Goal: Task Accomplishment & Management: Complete application form

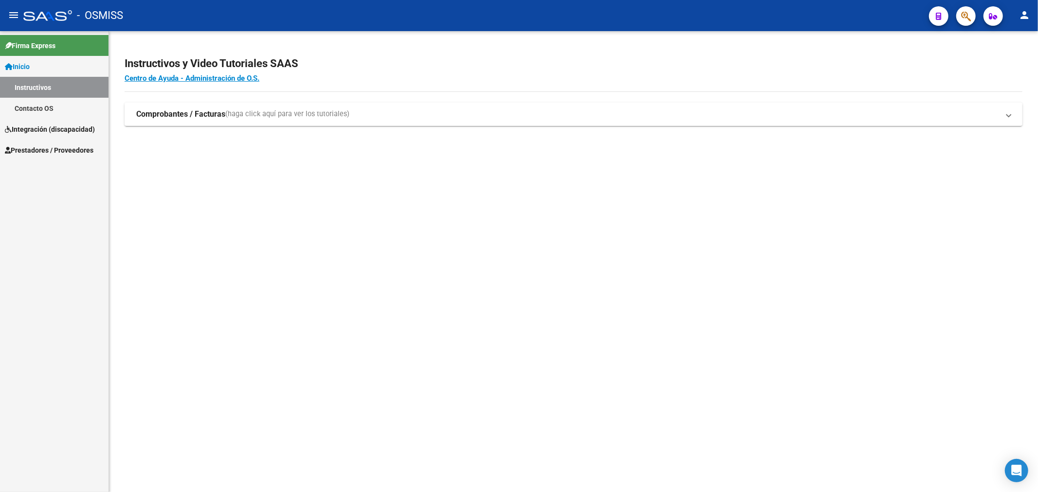
click at [33, 152] on span "Prestadores / Proveedores" at bounding box center [49, 150] width 89 height 11
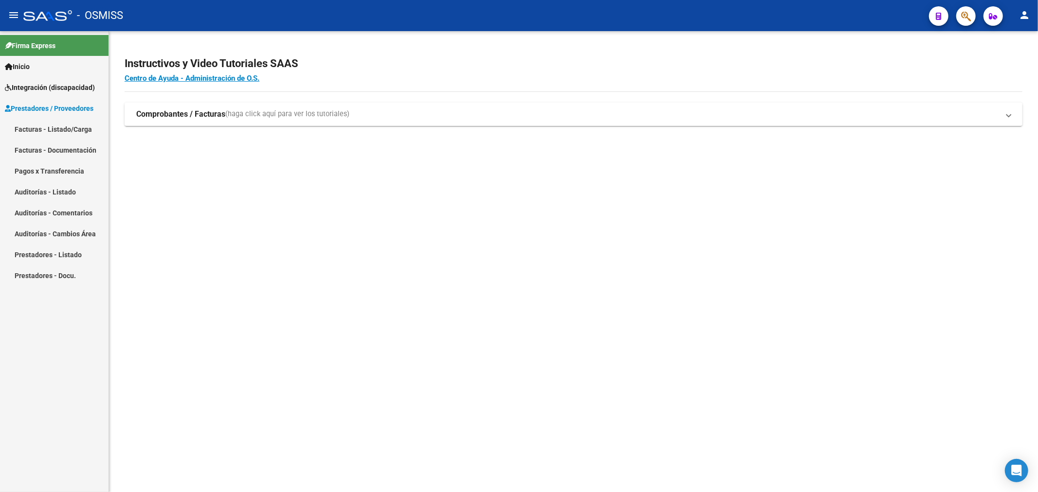
click at [52, 128] on link "Facturas - Listado/Carga" at bounding box center [54, 129] width 108 height 21
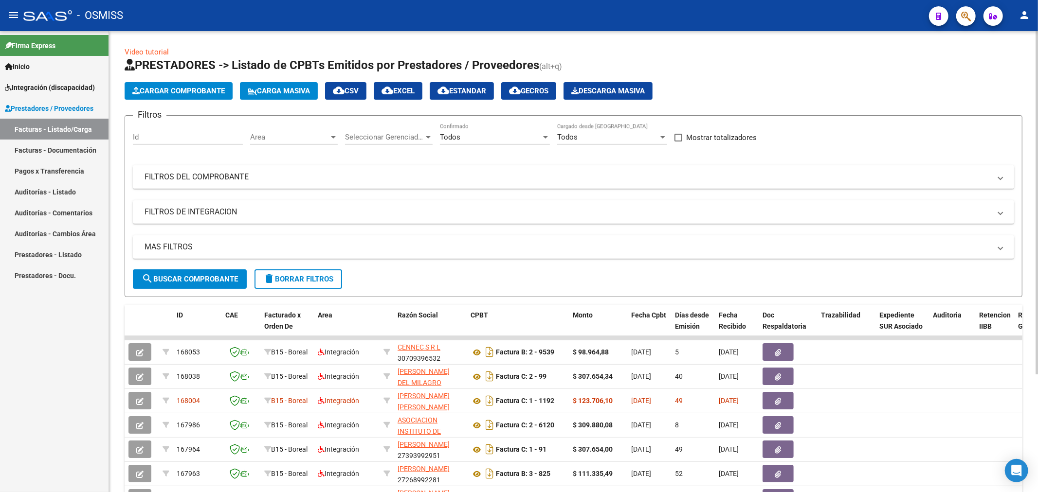
click at [177, 175] on mat-panel-title "FILTROS DEL COMPROBANTE" at bounding box center [567, 177] width 846 height 11
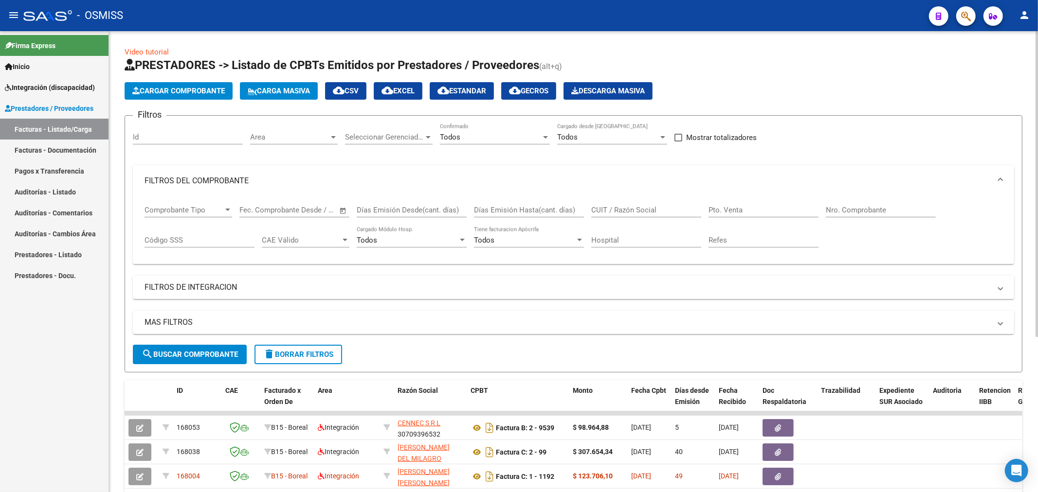
click at [888, 212] on input "Nro. Comprobante" at bounding box center [881, 210] width 110 height 9
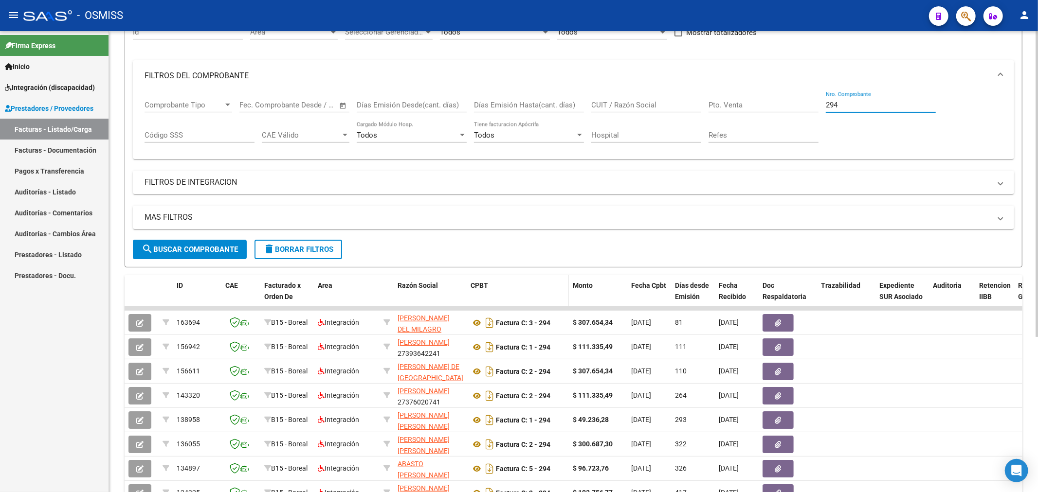
scroll to position [108, 0]
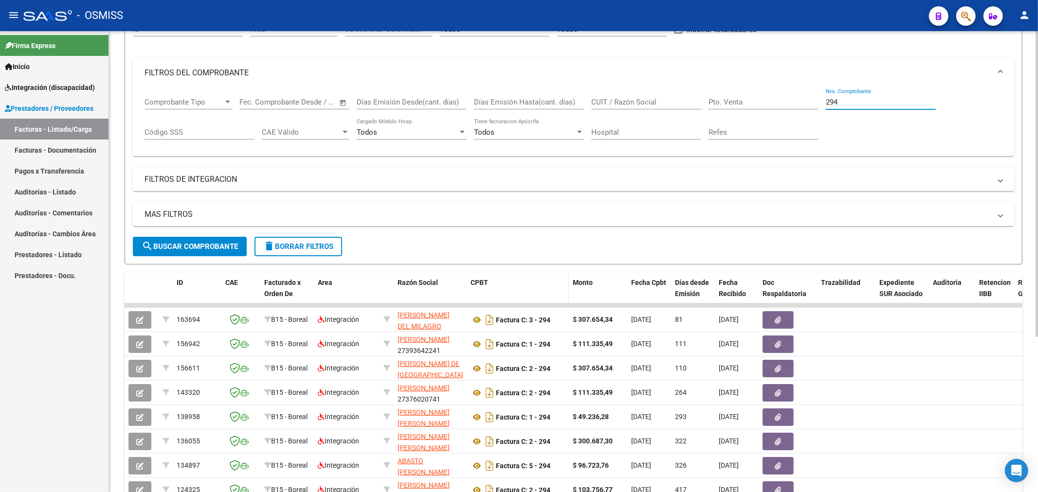
type input "294"
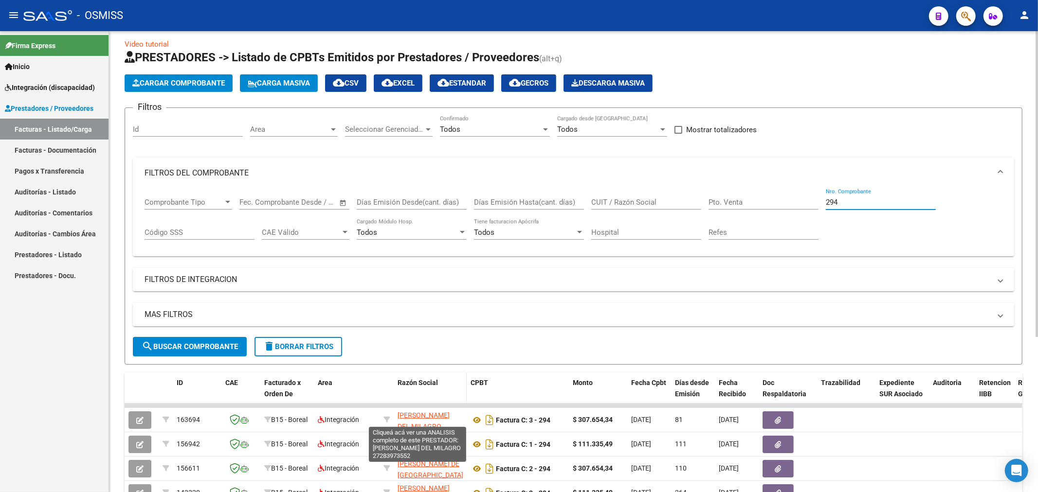
scroll to position [0, 0]
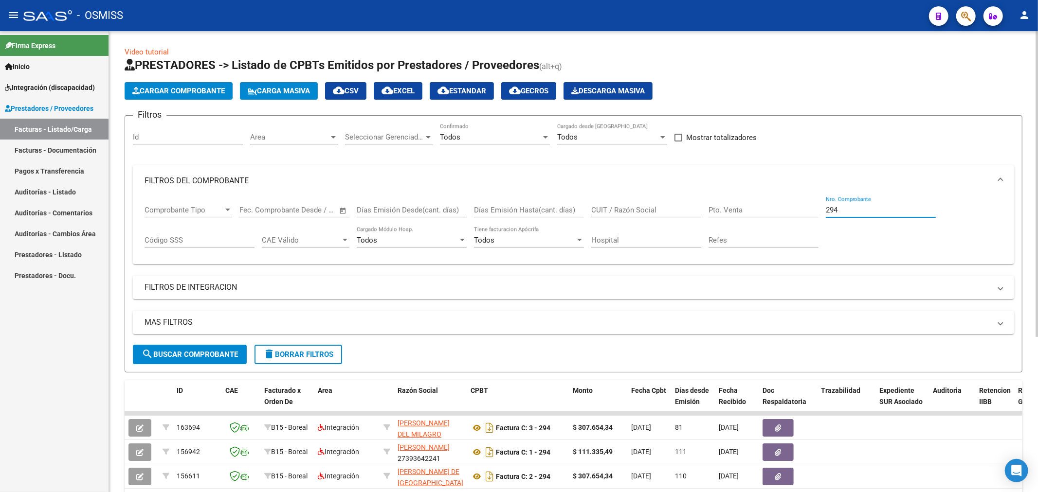
click at [271, 129] on div "Area Area" at bounding box center [294, 134] width 88 height 21
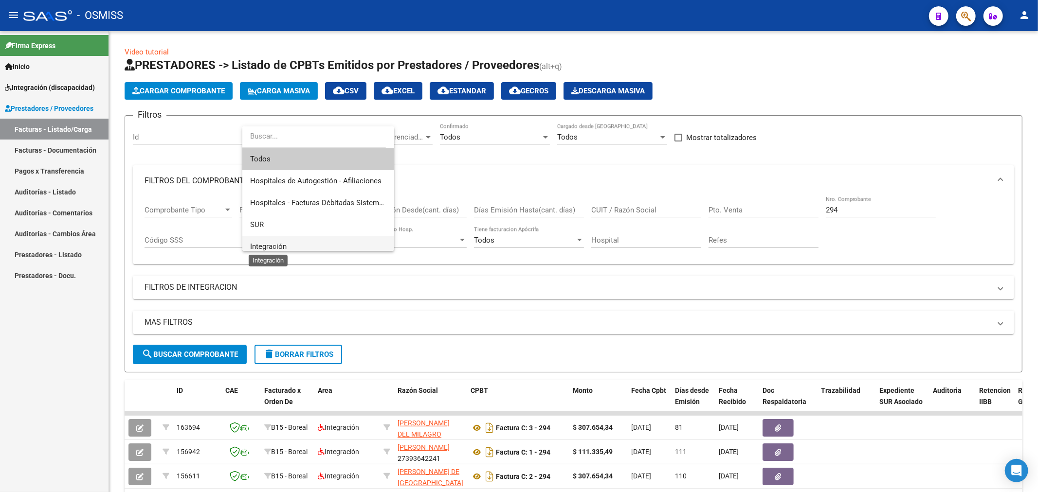
click at [273, 243] on span "Integración" at bounding box center [268, 246] width 36 height 9
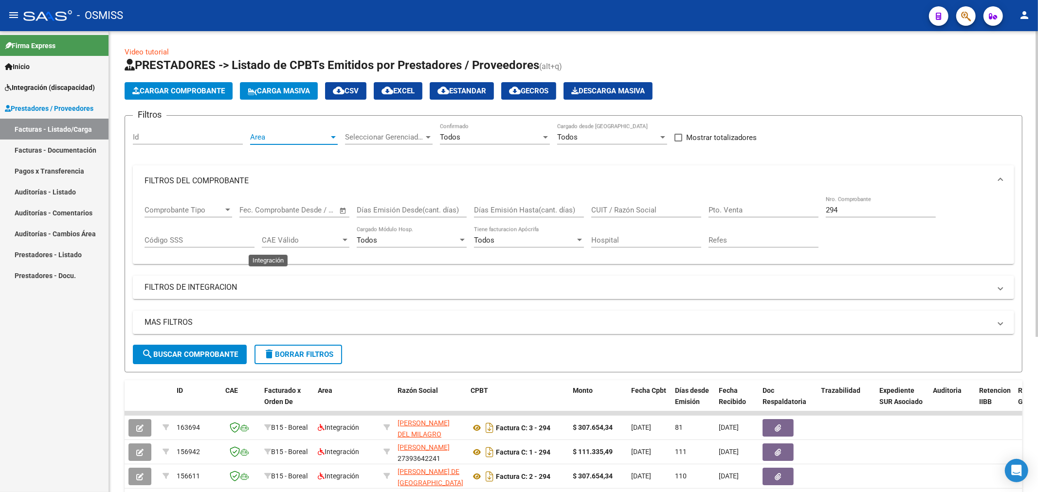
scroll to position [7, 0]
click at [210, 349] on button "search Buscar Comprobante" at bounding box center [190, 354] width 114 height 19
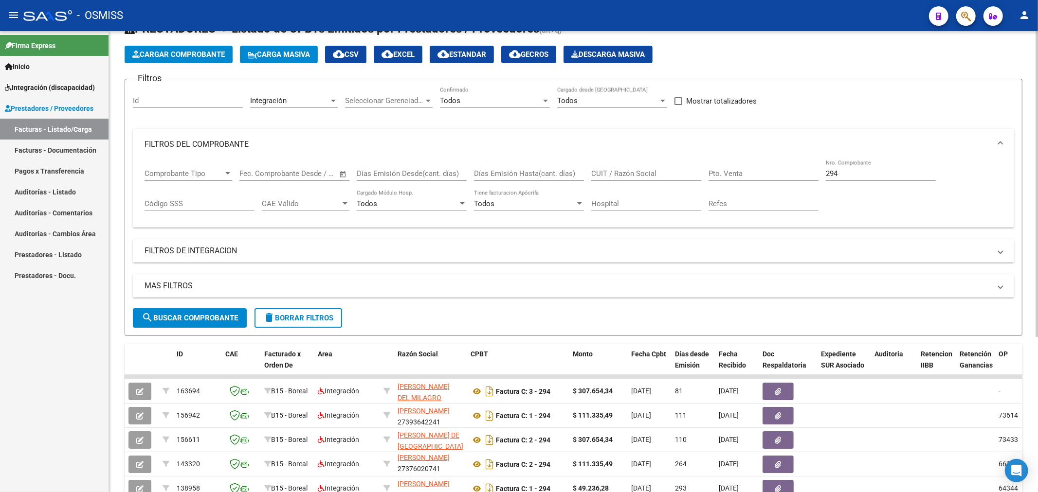
scroll to position [0, 0]
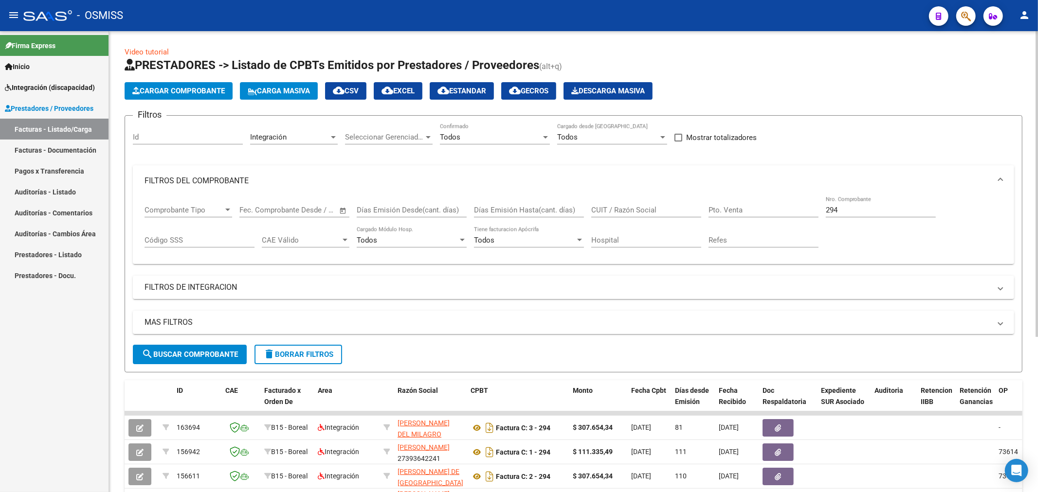
click at [681, 211] on input "CUIT / Razón Social" at bounding box center [646, 210] width 110 height 9
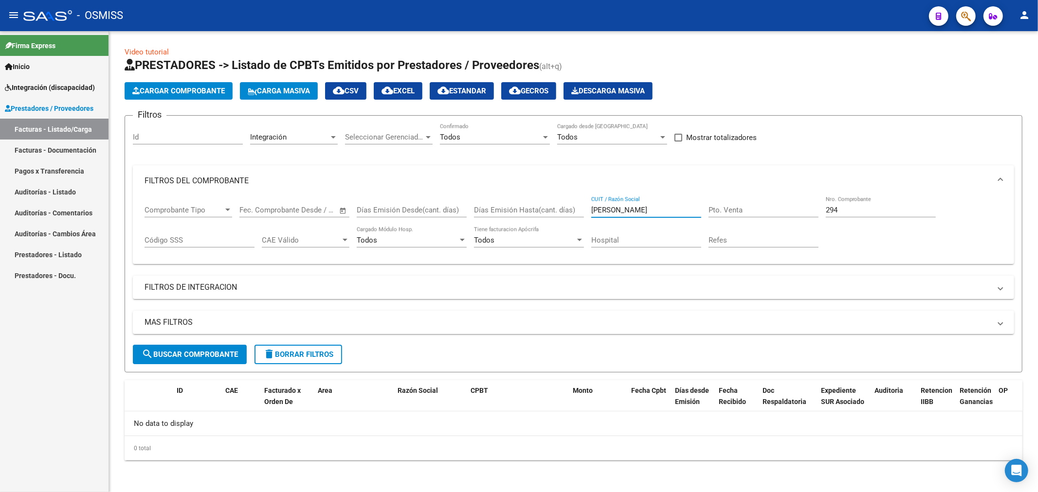
drag, startPoint x: 663, startPoint y: 211, endPoint x: 506, endPoint y: 216, distance: 157.2
click at [506, 219] on div "Comprobante Tipo Comprobante Tipo Fecha inicio – Fecha fin Fec. Comprobante Des…" at bounding box center [573, 227] width 858 height 60
paste input "27283973552"
type input "27283973552"
click at [180, 363] on button "search Buscar Comprobante" at bounding box center [190, 354] width 114 height 19
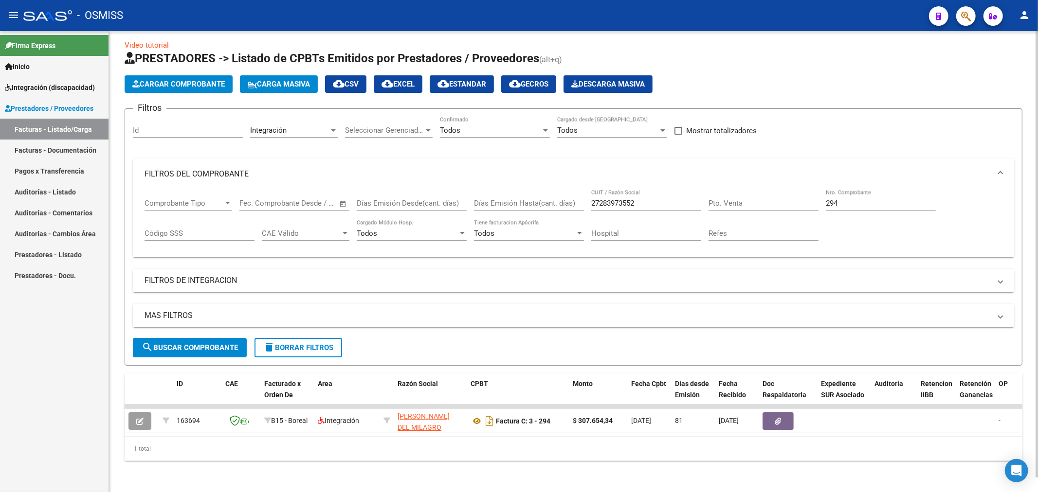
scroll to position [15, 0]
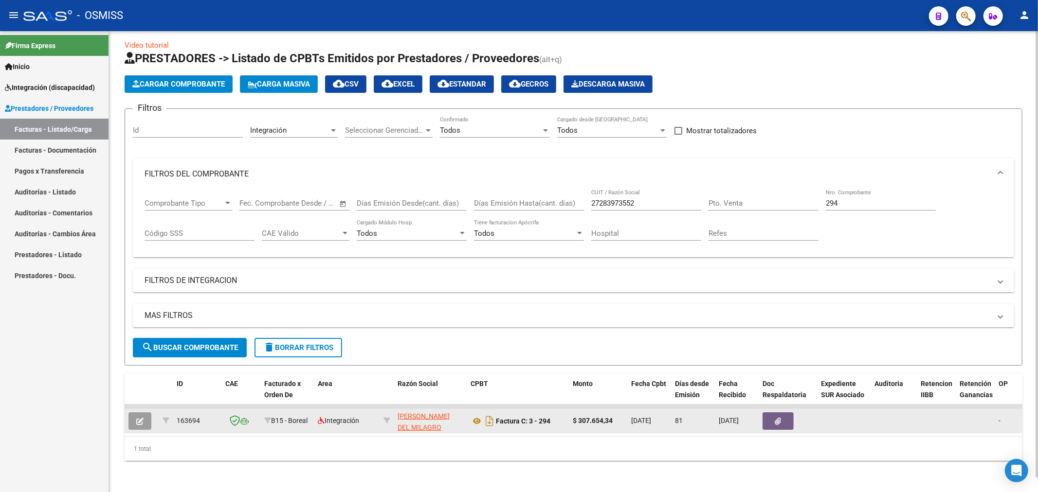
click at [133, 417] on button "button" at bounding box center [139, 422] width 23 height 18
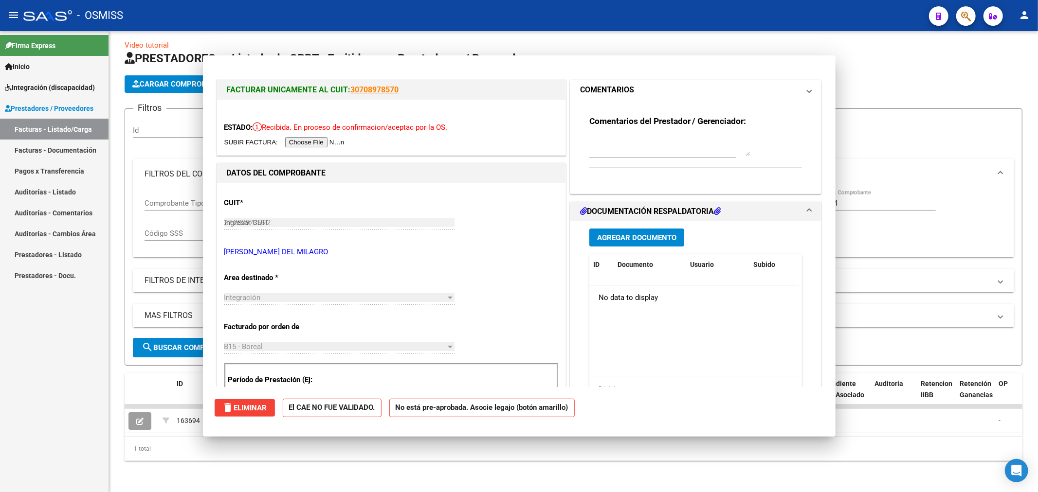
type input "$ 0,00"
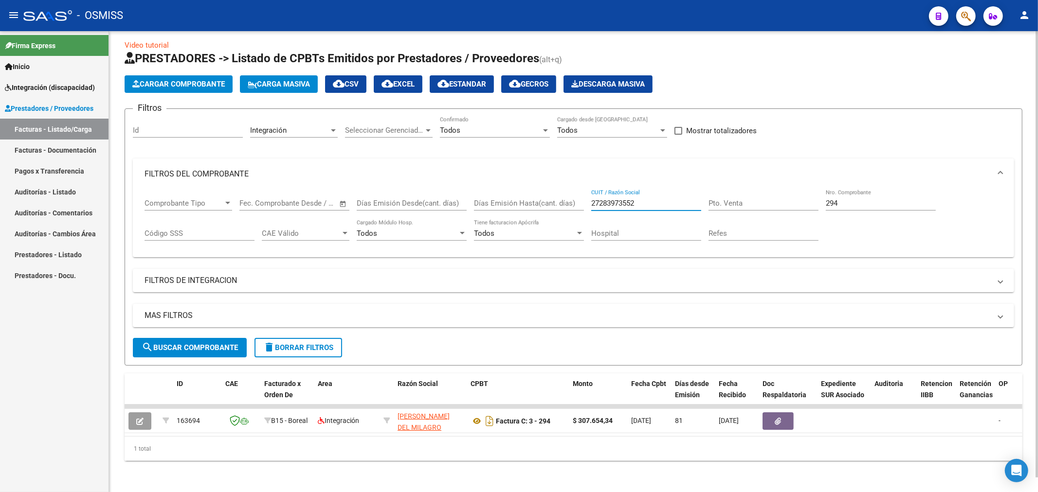
drag, startPoint x: 649, startPoint y: 196, endPoint x: 512, endPoint y: 212, distance: 137.6
click at [512, 212] on div "Comprobante Tipo Comprobante Tipo Fecha inicio – Fecha fin Fec. Comprobante Des…" at bounding box center [573, 220] width 858 height 60
drag, startPoint x: 852, startPoint y: 189, endPoint x: 792, endPoint y: 202, distance: 62.2
click at [792, 202] on div "Comprobante Tipo Comprobante Tipo Fecha inicio – Fecha fin Fec. Comprobante Des…" at bounding box center [573, 220] width 858 height 60
drag, startPoint x: 840, startPoint y: 195, endPoint x: 811, endPoint y: 200, distance: 29.8
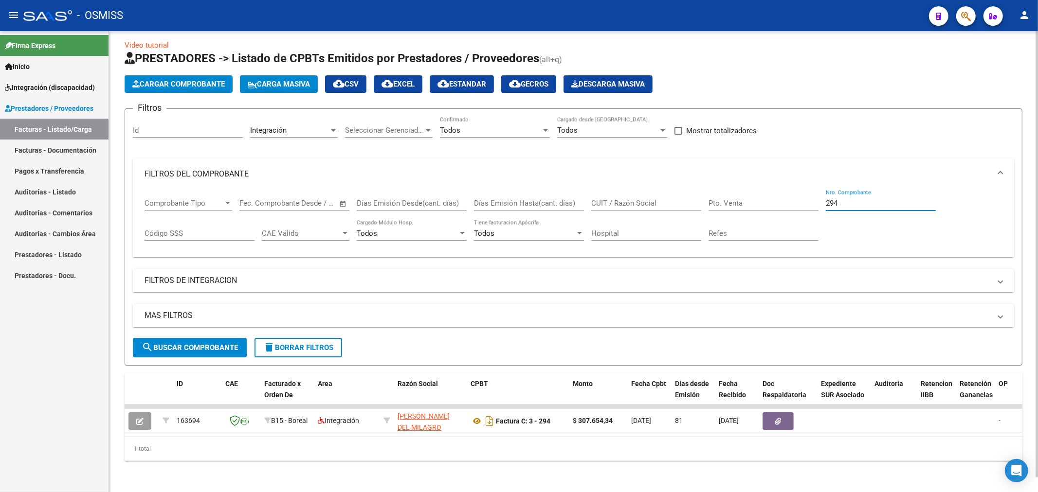
click at [811, 200] on div "Comprobante Tipo Comprobante Tipo Fecha inicio – Fecha fin Fec. Comprobante Des…" at bounding box center [573, 220] width 858 height 60
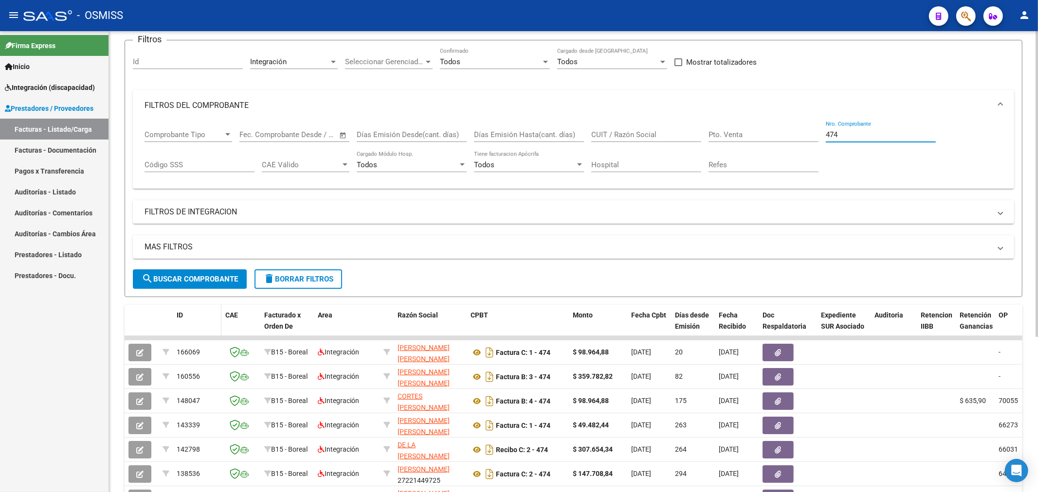
scroll to position [123, 0]
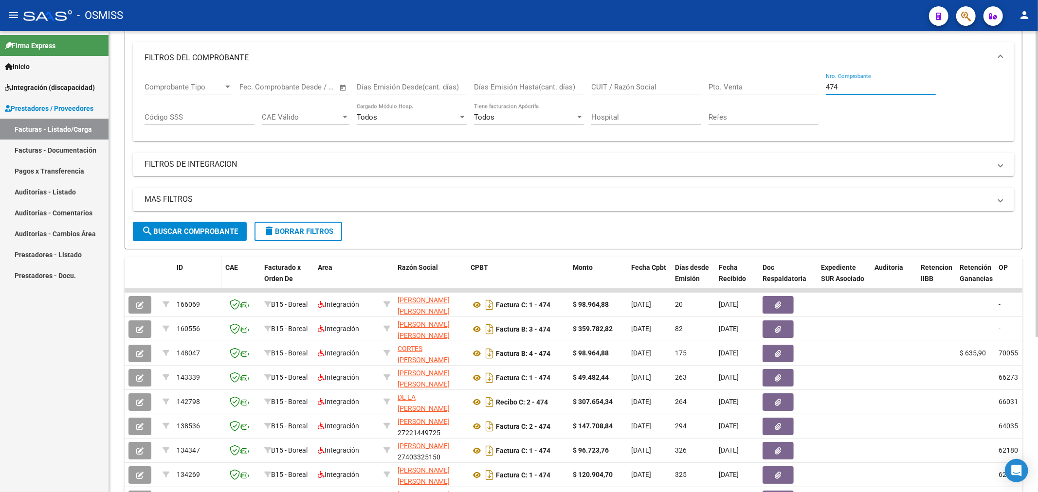
type input "474"
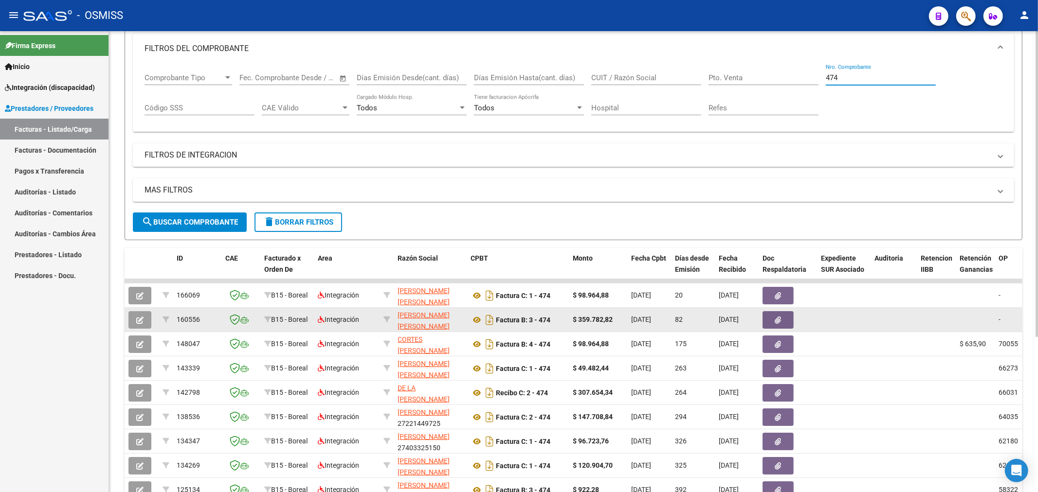
scroll to position [126, 0]
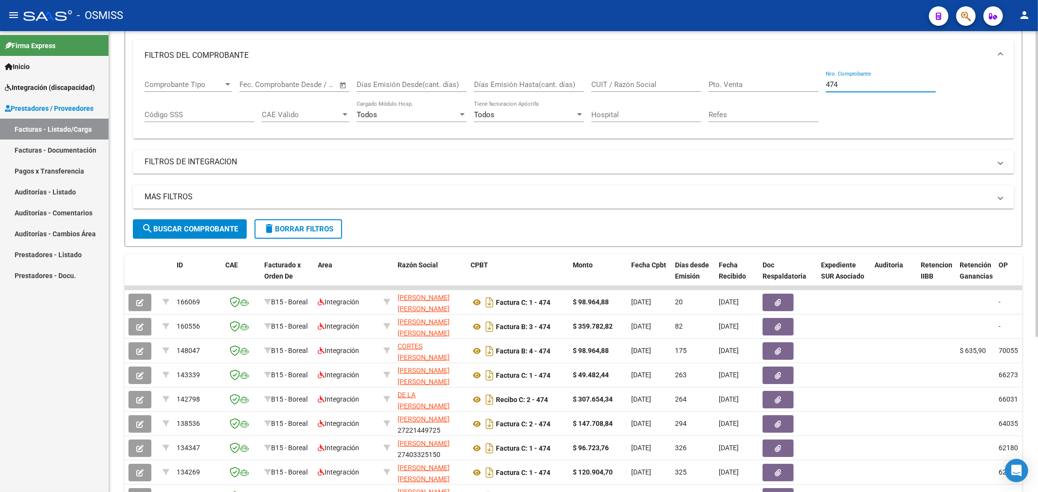
click at [766, 85] on input "Pto. Venta" at bounding box center [763, 84] width 110 height 9
click at [665, 85] on input "CUIT / Razón Social" at bounding box center [646, 84] width 110 height 9
paste input "20293756547"
type input "20293756547"
click at [212, 228] on span "search Buscar Comprobante" at bounding box center [190, 229] width 96 height 9
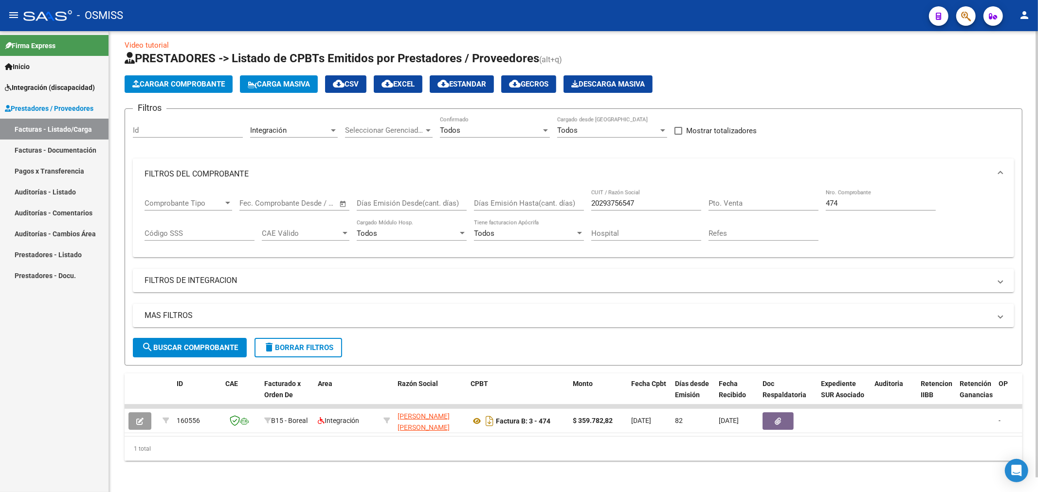
scroll to position [15, 0]
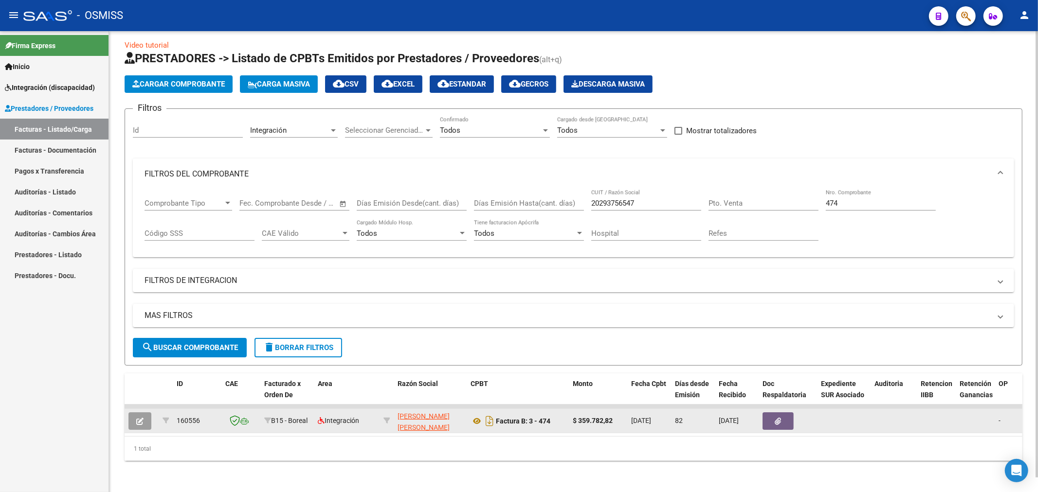
click at [139, 413] on button "button" at bounding box center [139, 422] width 23 height 18
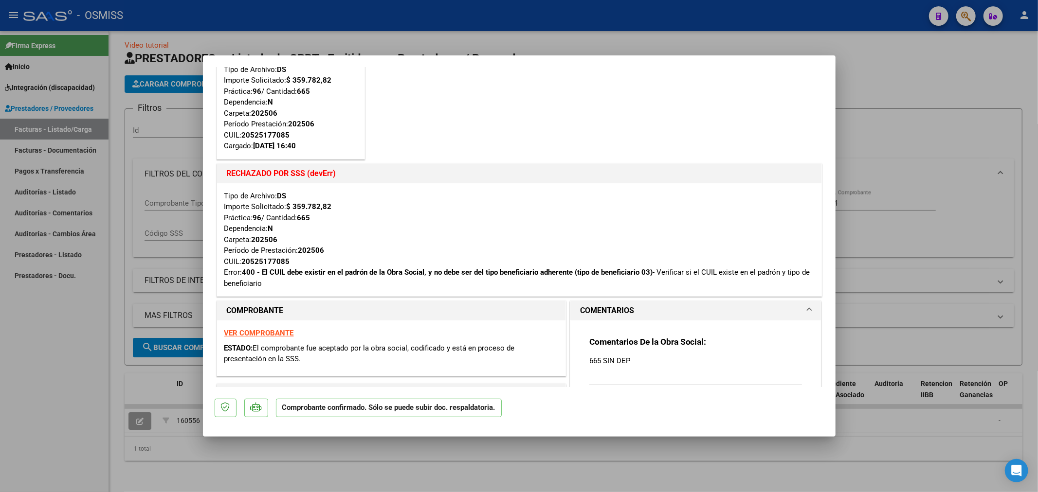
scroll to position [0, 0]
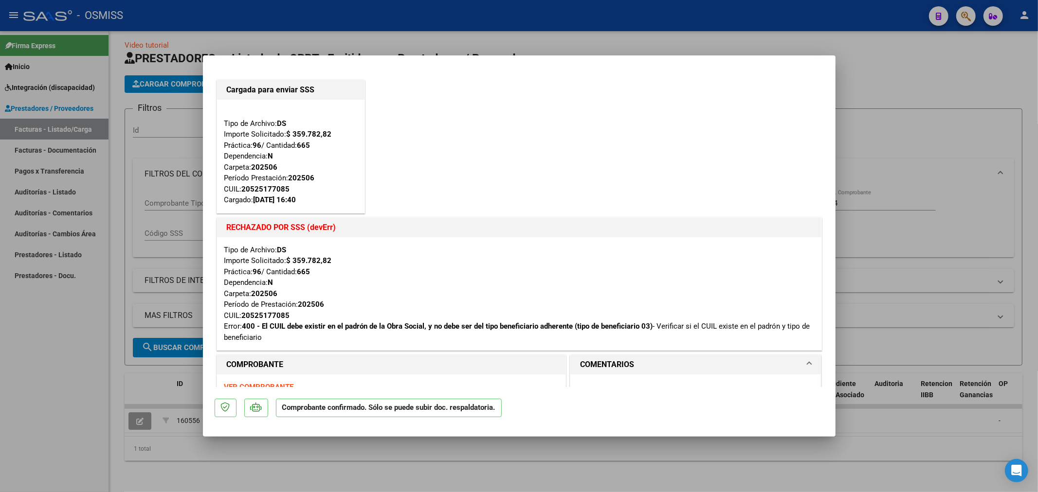
type input "$ 0,00"
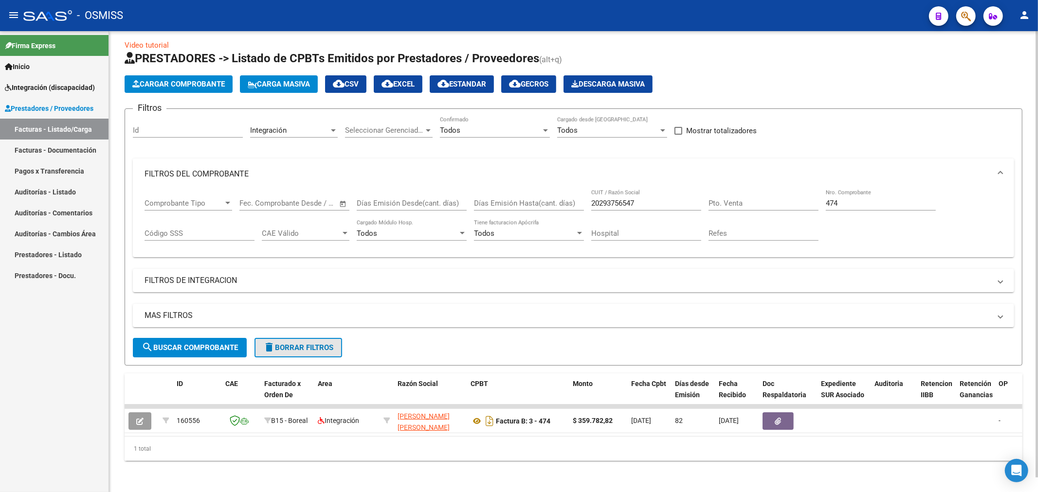
click at [284, 343] on span "delete Borrar Filtros" at bounding box center [298, 347] width 70 height 9
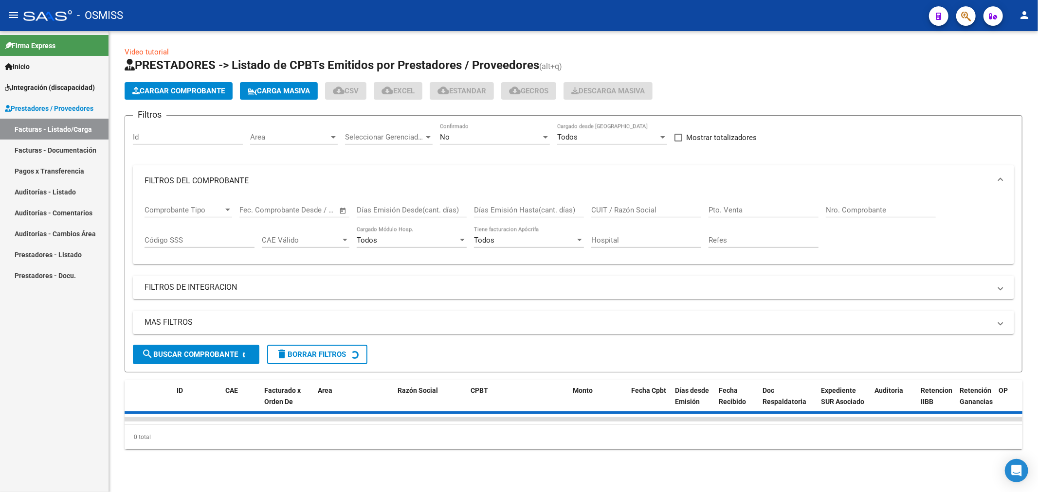
click at [847, 212] on input "Nro. Comprobante" at bounding box center [881, 210] width 110 height 9
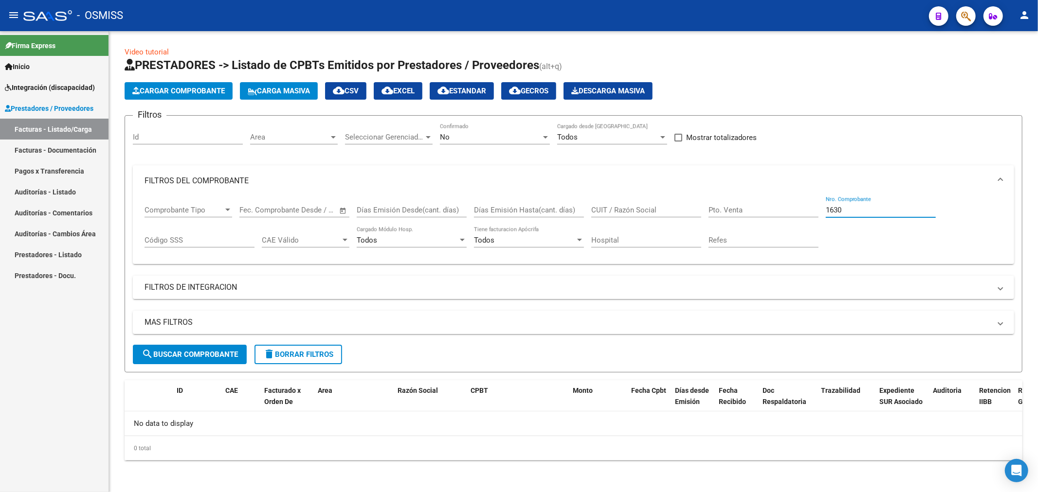
type input "1630"
click at [513, 138] on div "No" at bounding box center [490, 137] width 101 height 9
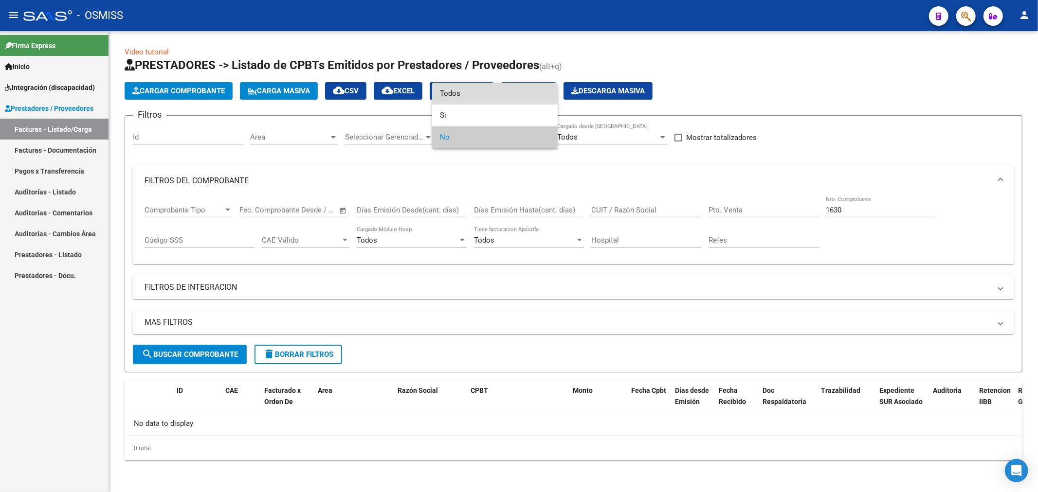
click at [512, 96] on span "Todos" at bounding box center [495, 94] width 110 height 22
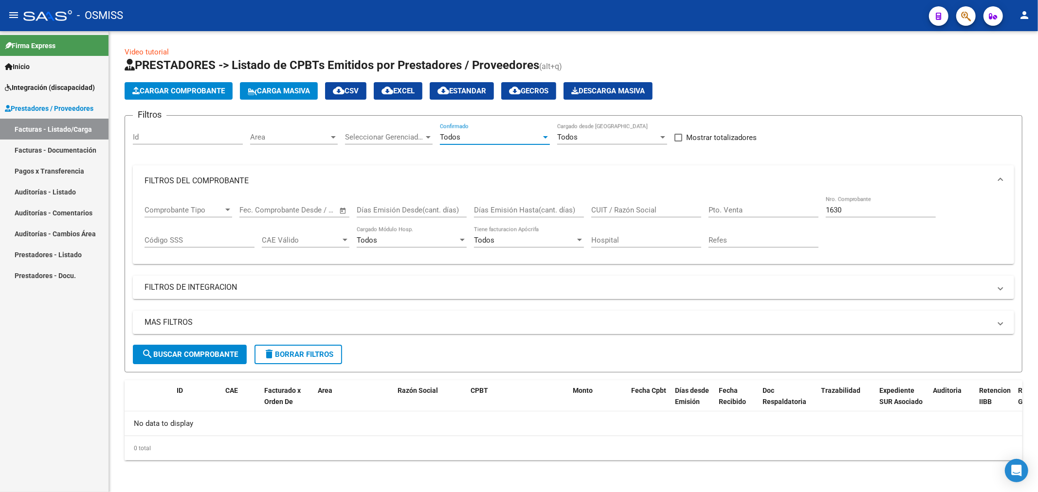
click at [197, 362] on button "search Buscar Comprobante" at bounding box center [190, 354] width 114 height 19
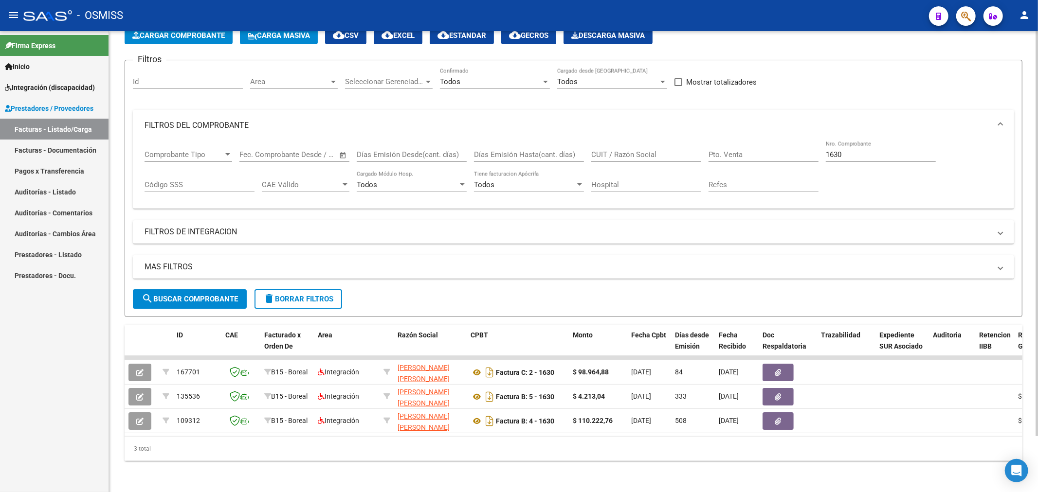
scroll to position [64, 0]
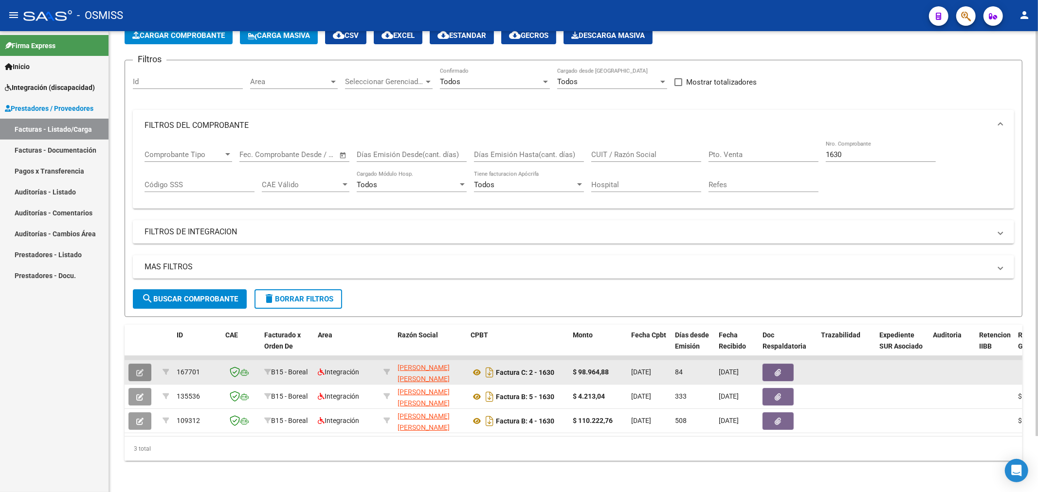
click at [140, 369] on icon "button" at bounding box center [139, 372] width 7 height 7
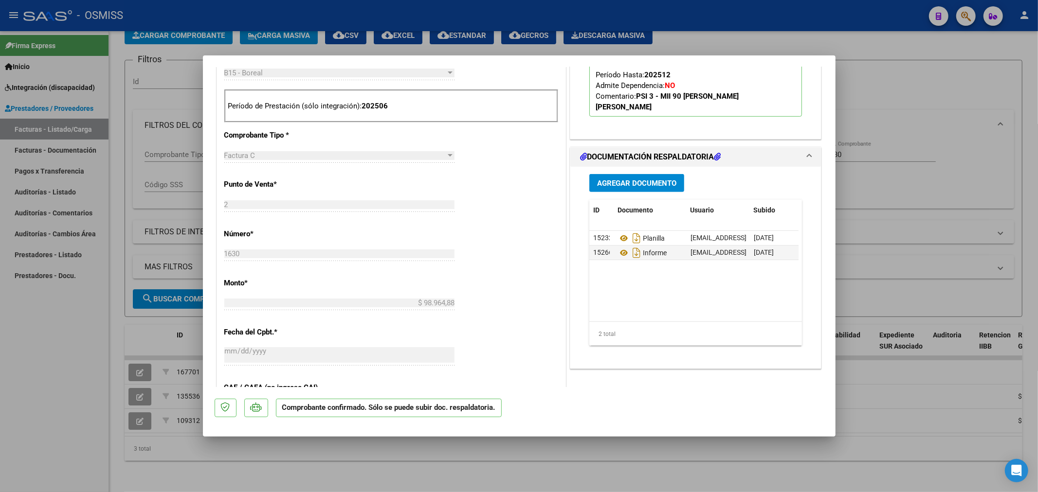
scroll to position [432, 0]
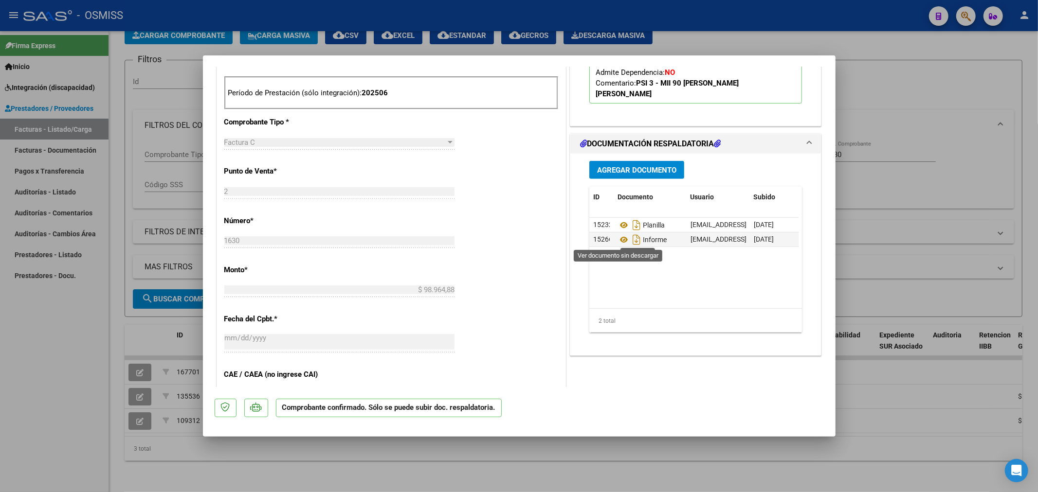
type input "$ 0,00"
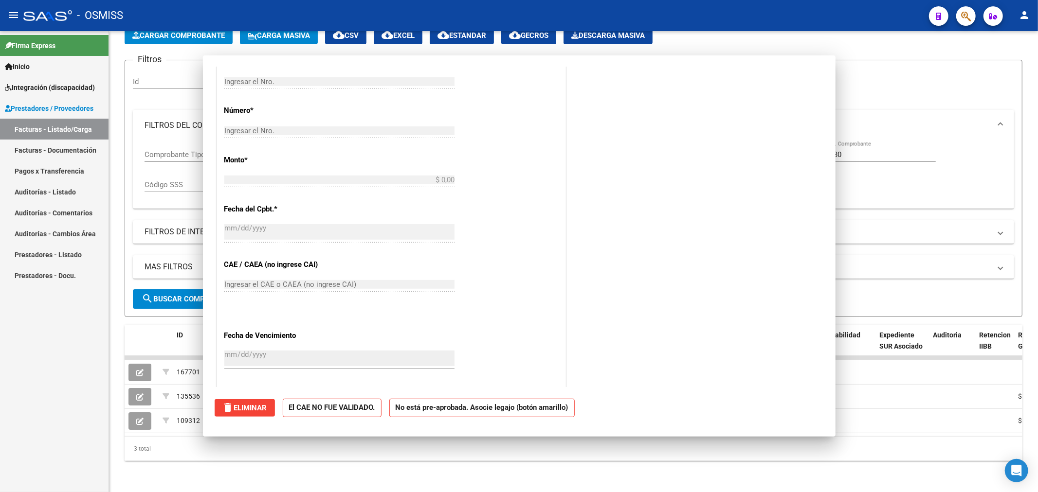
scroll to position [0, 0]
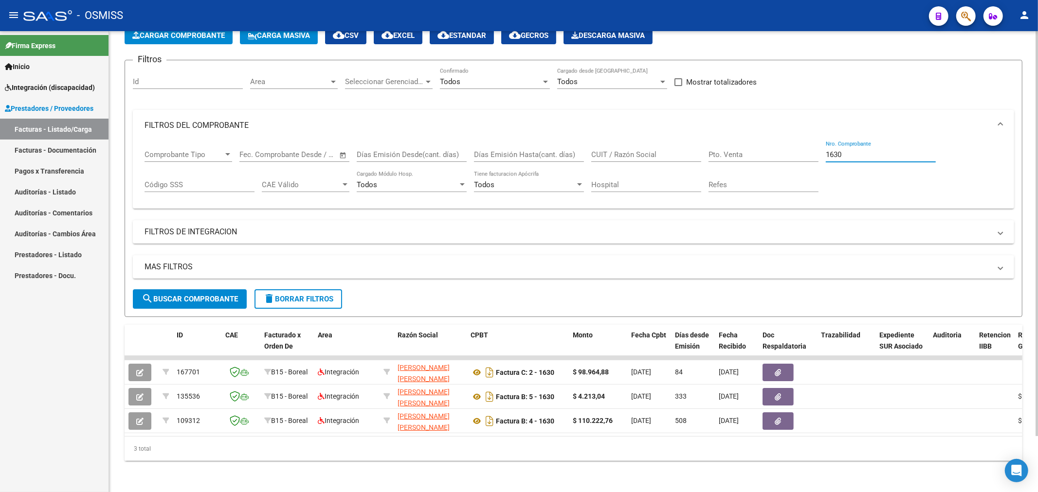
drag, startPoint x: 860, startPoint y: 144, endPoint x: 787, endPoint y: 156, distance: 74.0
click at [789, 156] on div "Comprobante Tipo Comprobante Tipo Fecha inicio – Fecha fin Fec. Comprobante Des…" at bounding box center [573, 171] width 858 height 60
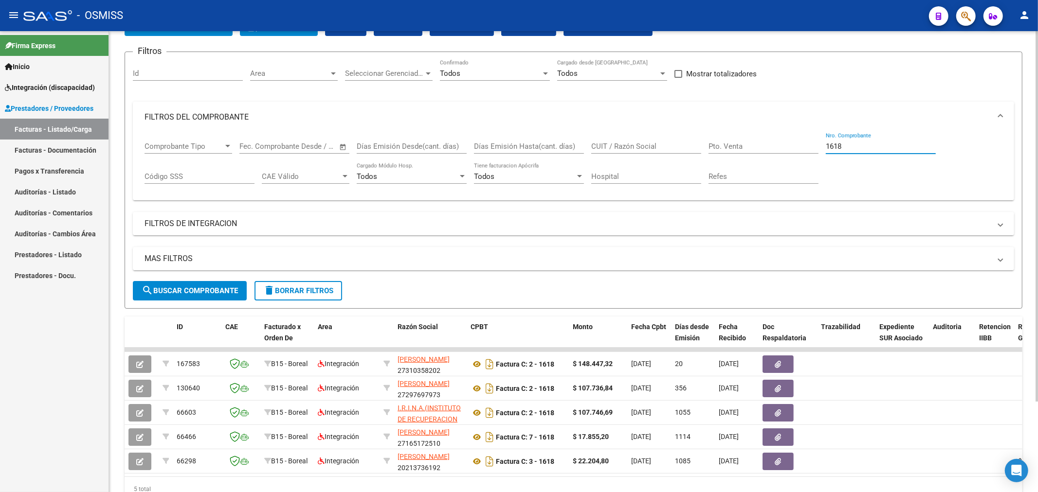
type input "1618"
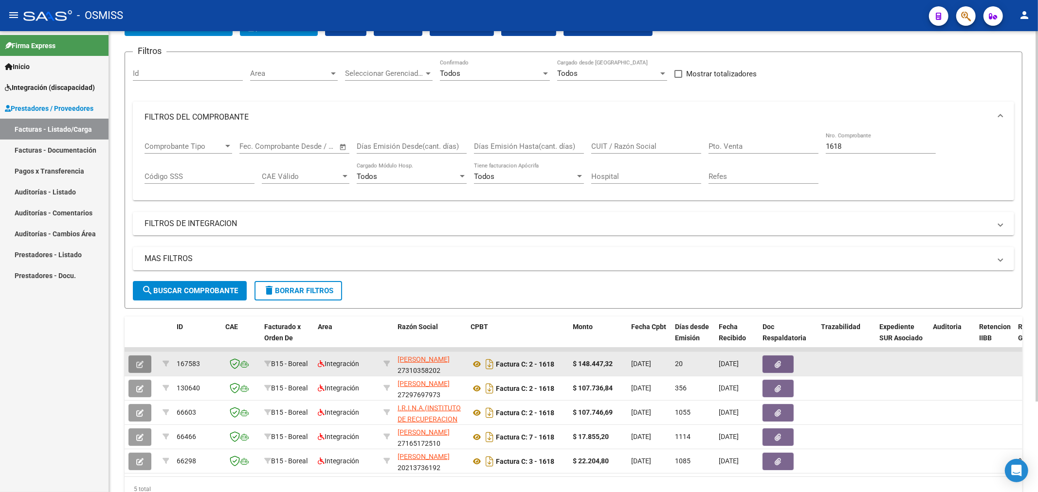
click at [142, 362] on icon "button" at bounding box center [139, 364] width 7 height 7
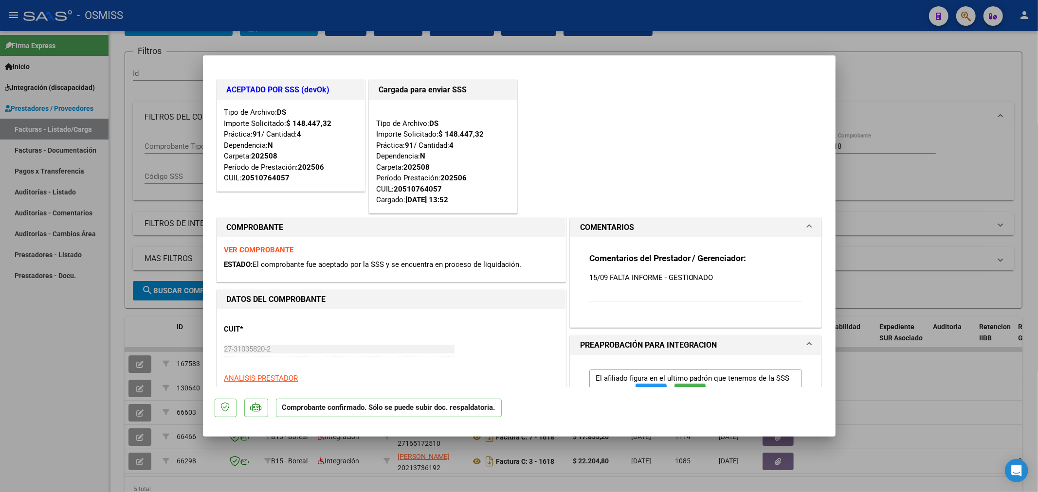
type input "$ 0,00"
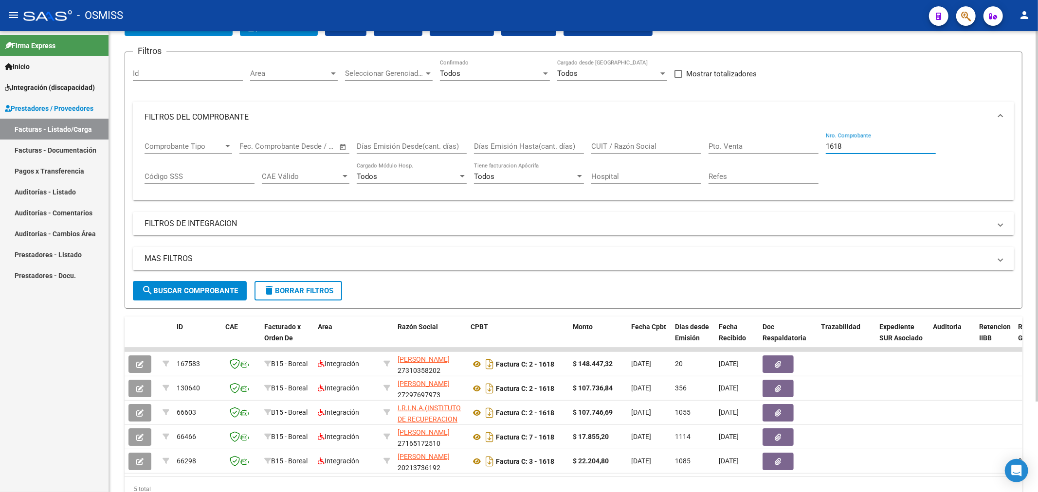
drag, startPoint x: 852, startPoint y: 147, endPoint x: 759, endPoint y: 153, distance: 93.1
click at [763, 160] on div "Comprobante Tipo Comprobante Tipo Fecha inicio – Fecha fin Fec. Comprobante Des…" at bounding box center [573, 163] width 858 height 60
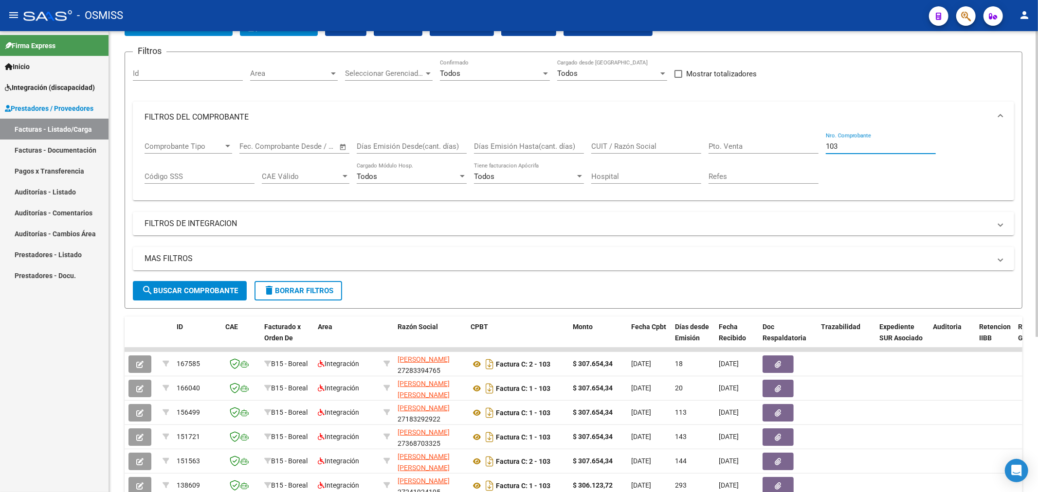
type input "103"
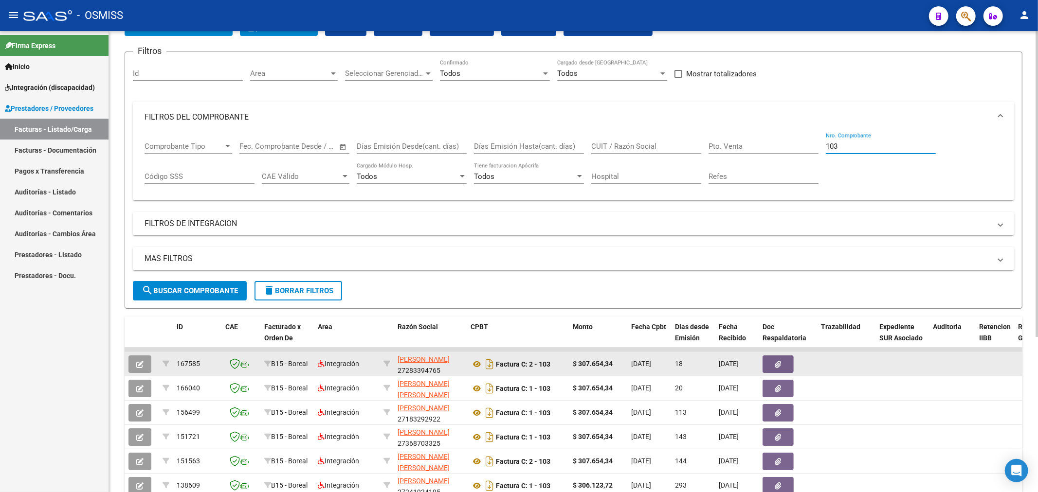
click at [140, 366] on icon "button" at bounding box center [139, 364] width 7 height 7
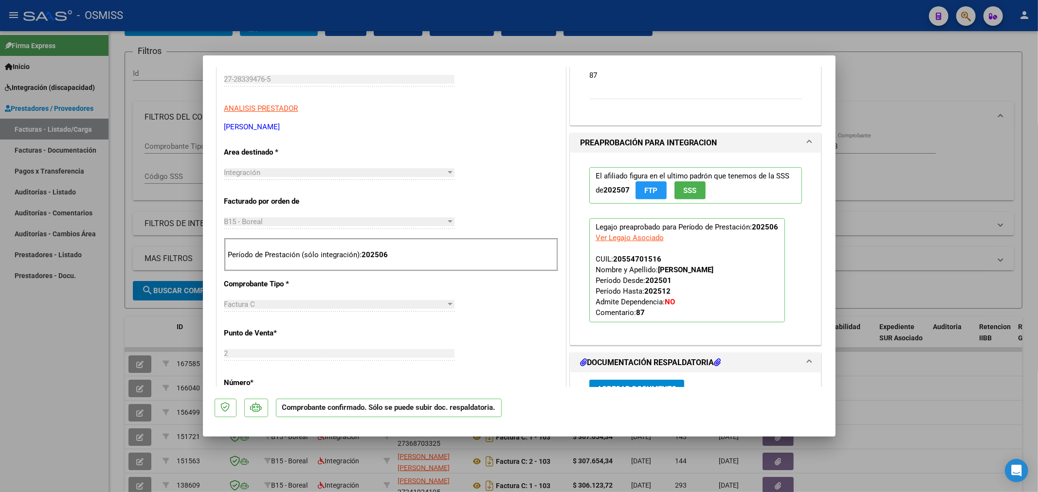
scroll to position [378, 0]
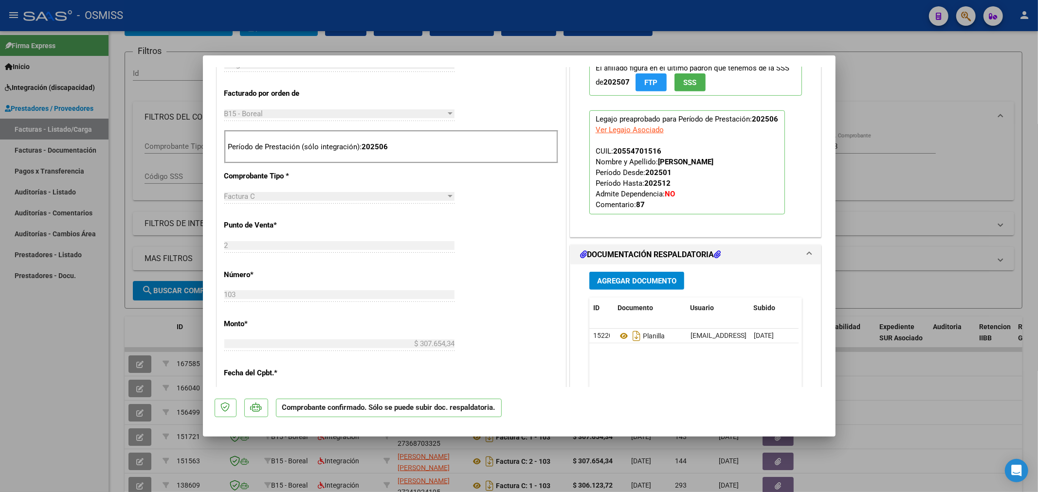
type input "$ 0,00"
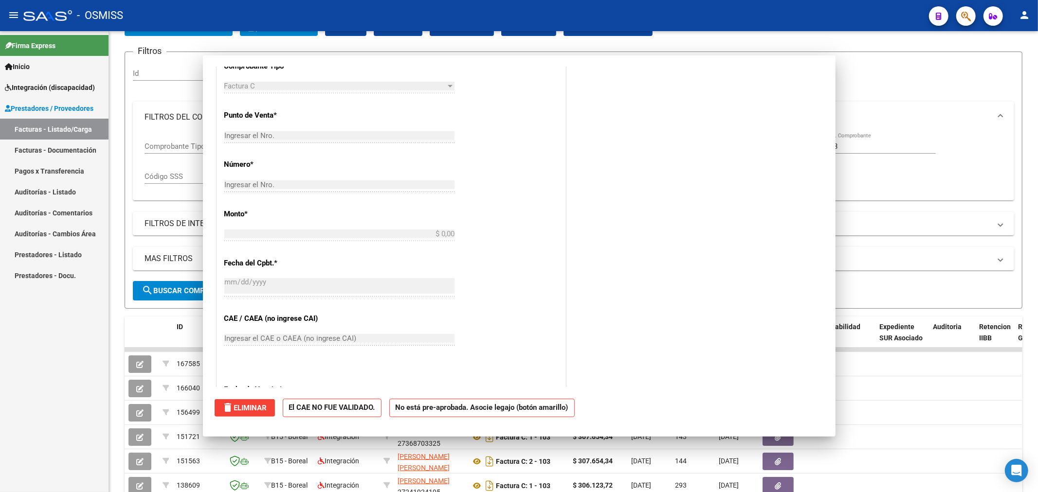
scroll to position [0, 0]
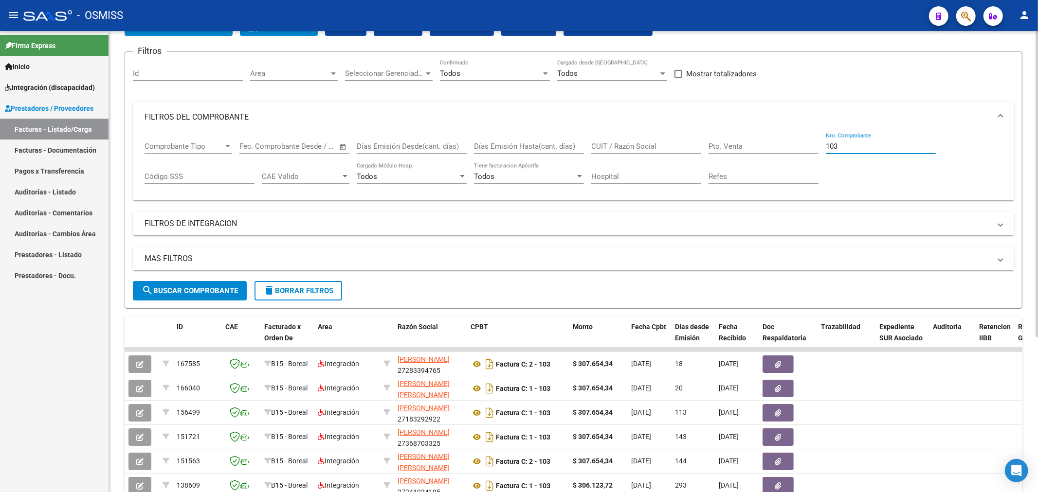
drag, startPoint x: 841, startPoint y: 146, endPoint x: 808, endPoint y: 157, distance: 34.8
click at [808, 157] on div "Comprobante Tipo Comprobante Tipo Fecha inicio – Fecha fin Fec. Comprobante Des…" at bounding box center [573, 163] width 858 height 60
type input "1032"
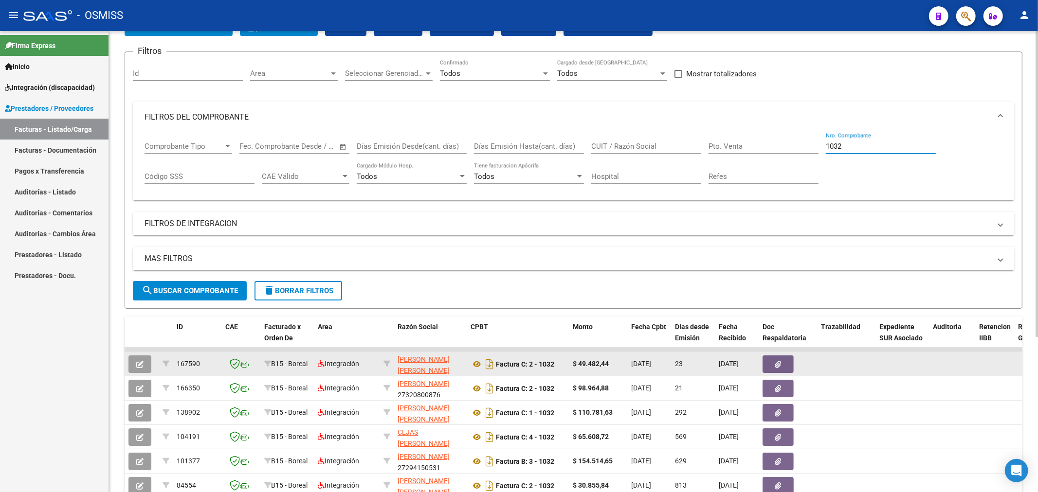
click at [136, 362] on icon "button" at bounding box center [139, 364] width 7 height 7
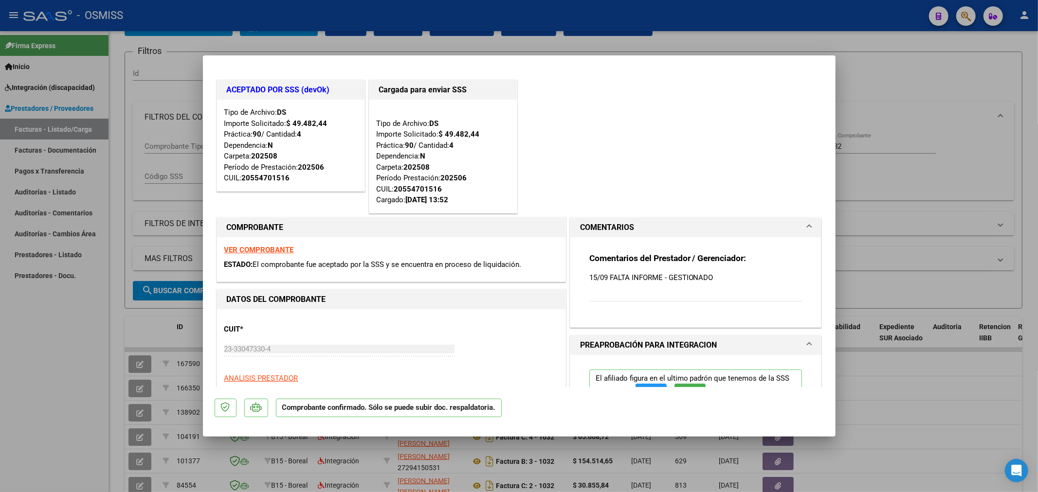
type input "$ 0,00"
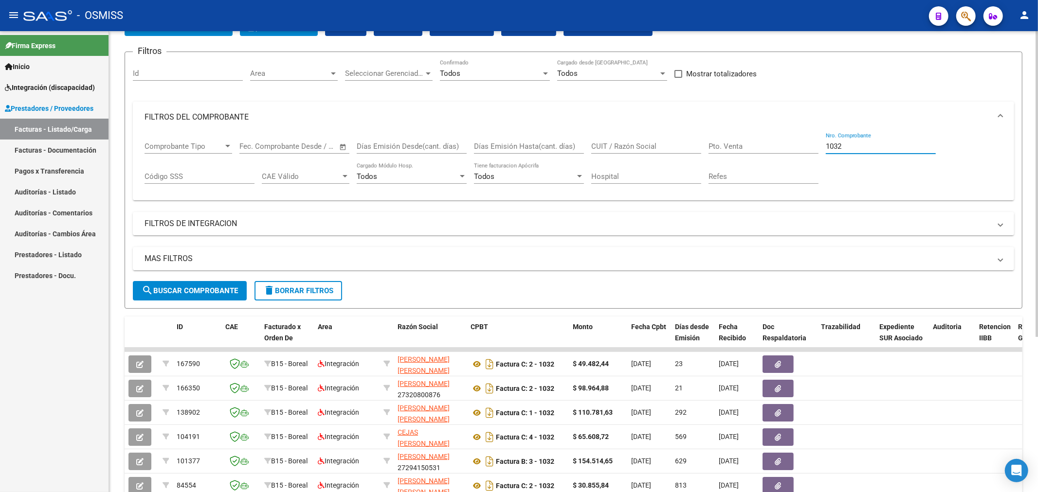
drag, startPoint x: 752, startPoint y: 167, endPoint x: 722, endPoint y: 170, distance: 30.4
click at [722, 170] on div "Comprobante Tipo Comprobante Tipo Fecha inicio – Fecha fin Fec. Comprobante Des…" at bounding box center [573, 163] width 858 height 60
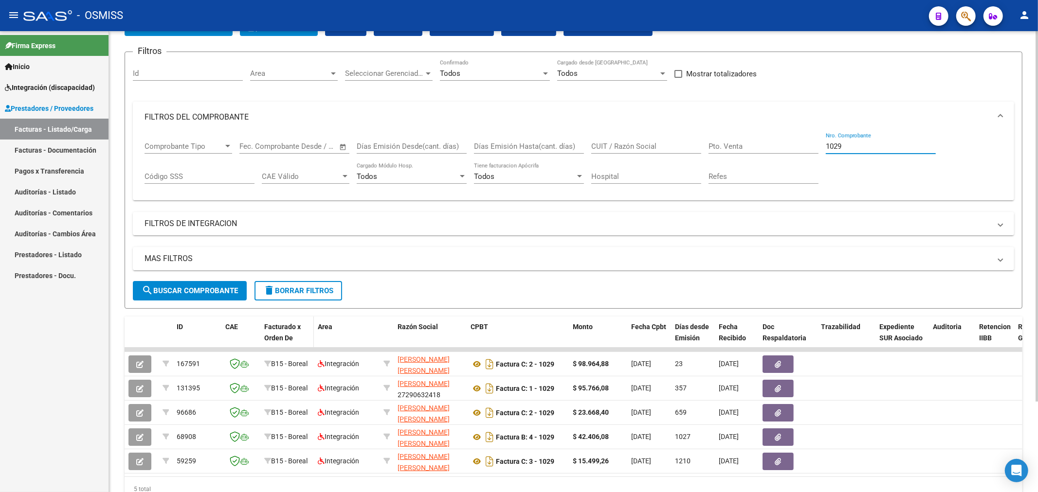
type input "1029"
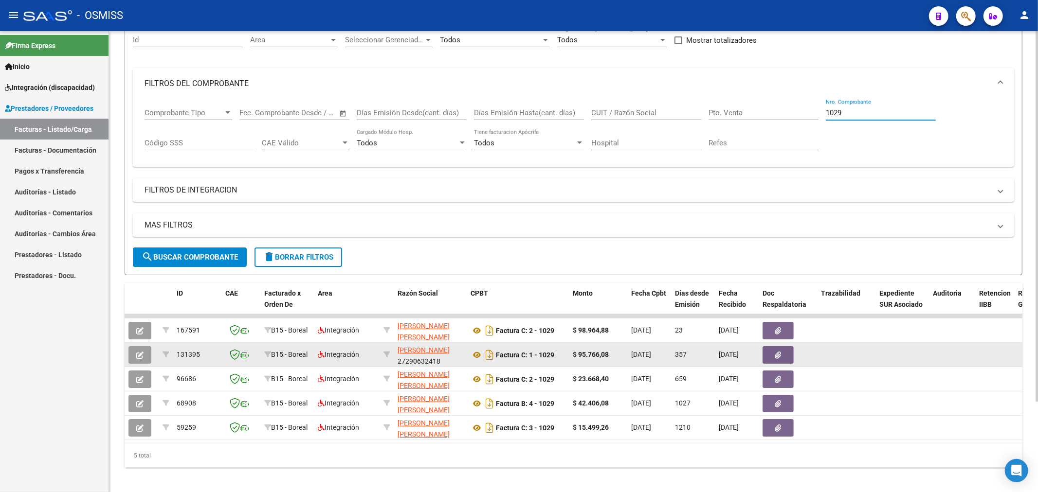
scroll to position [112, 0]
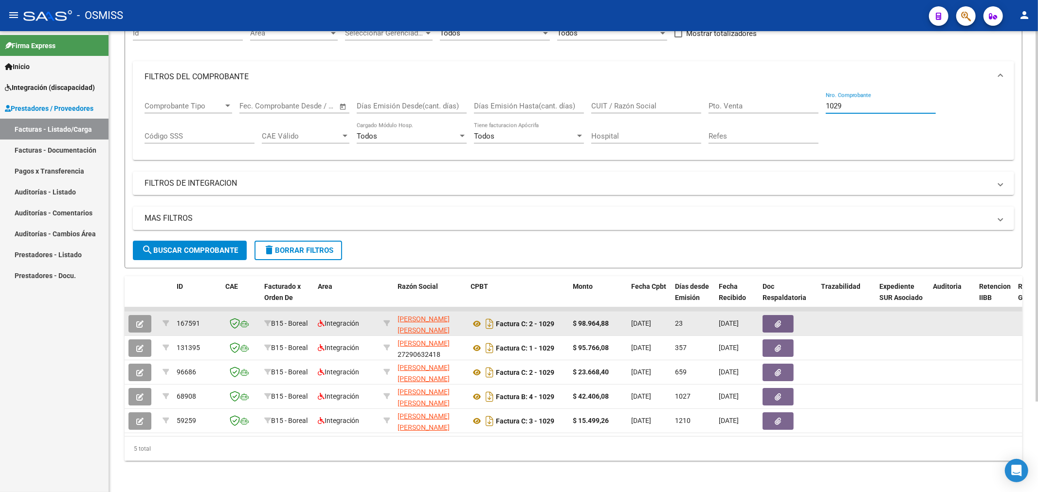
click at [135, 320] on button "button" at bounding box center [139, 324] width 23 height 18
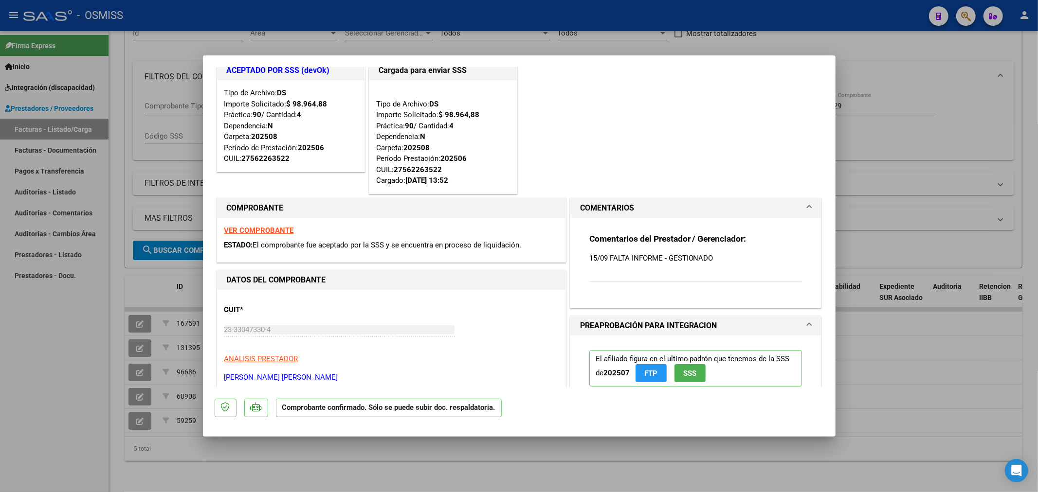
scroll to position [0, 0]
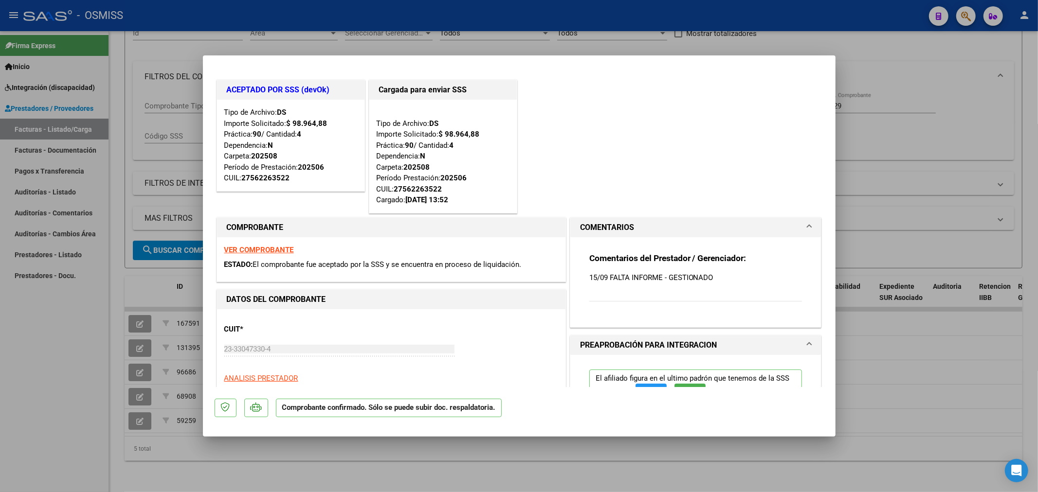
type input "$ 0,00"
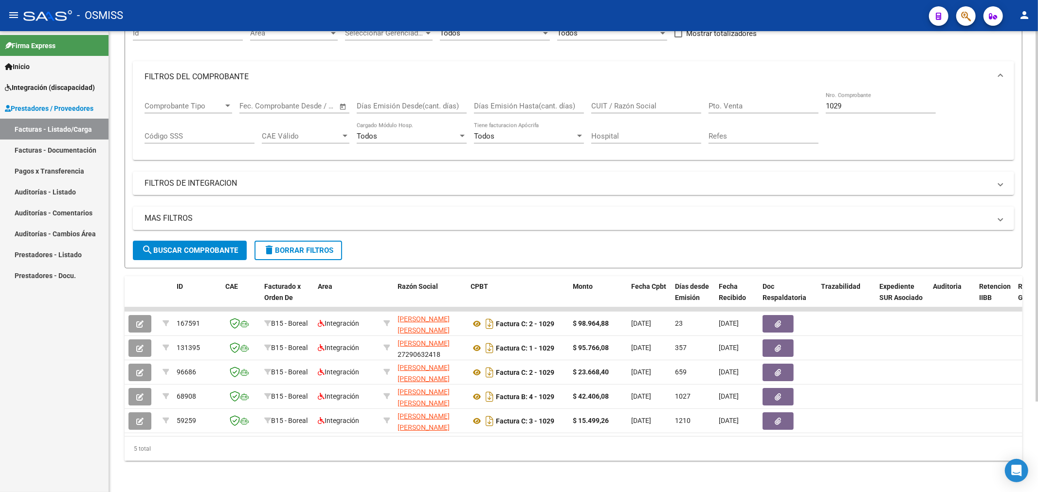
drag, startPoint x: 849, startPoint y: 98, endPoint x: 770, endPoint y: 105, distance: 79.1
click at [770, 105] on div "Comprobante Tipo Comprobante Tipo Fecha inicio – Fecha fin Fec. Comprobante Des…" at bounding box center [573, 122] width 858 height 60
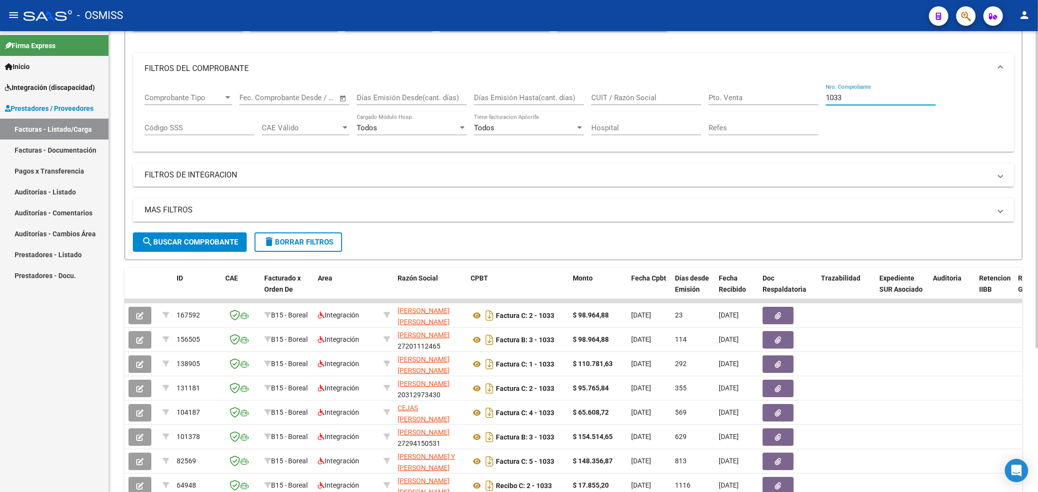
type input "1033"
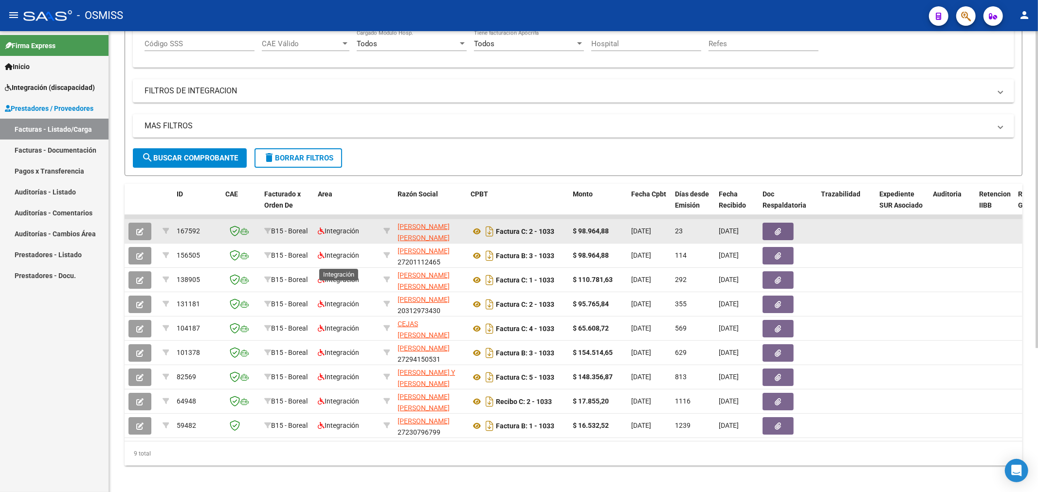
scroll to position [210, 0]
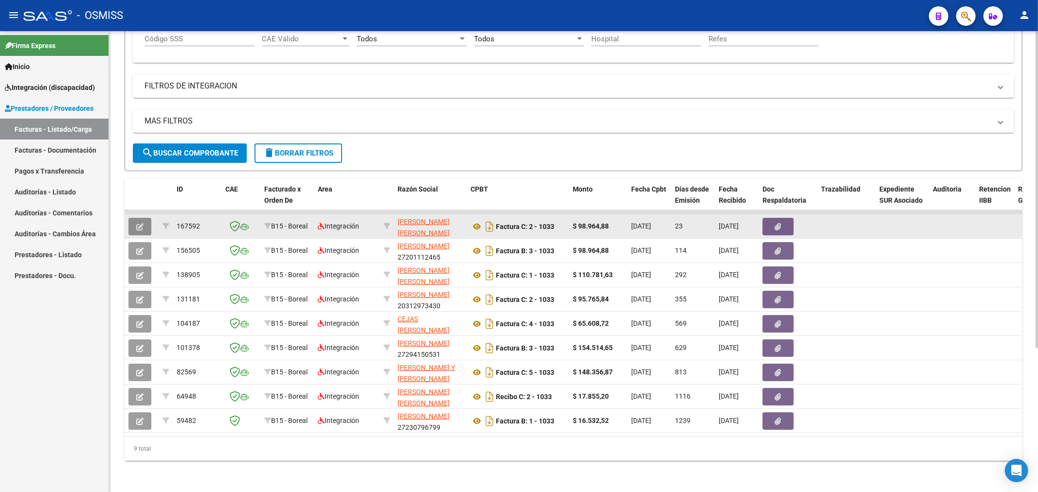
click at [144, 218] on button "button" at bounding box center [139, 227] width 23 height 18
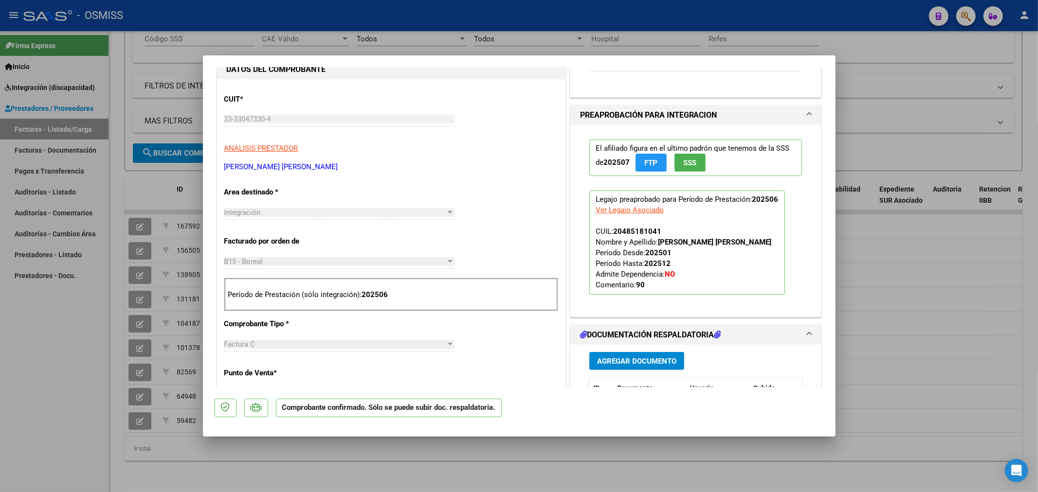
scroll to position [378, 0]
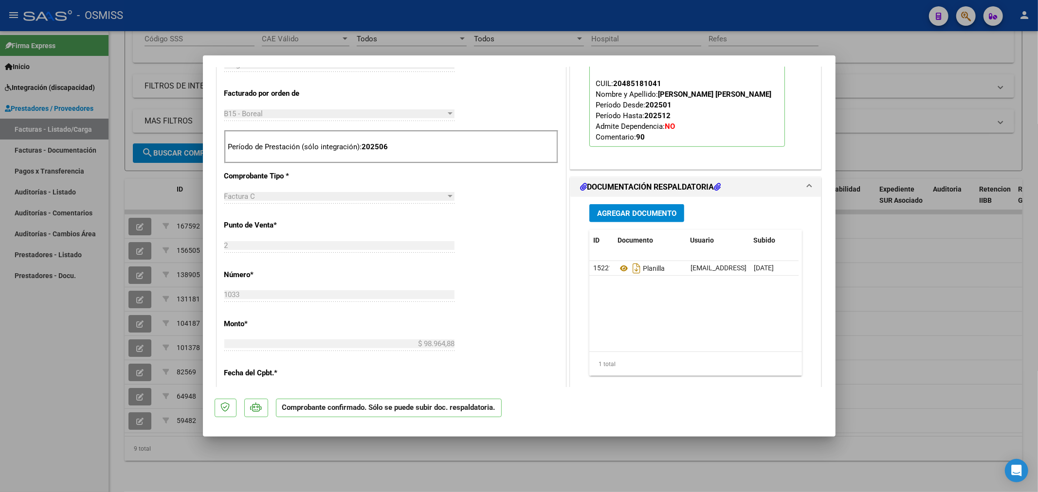
type input "$ 0,00"
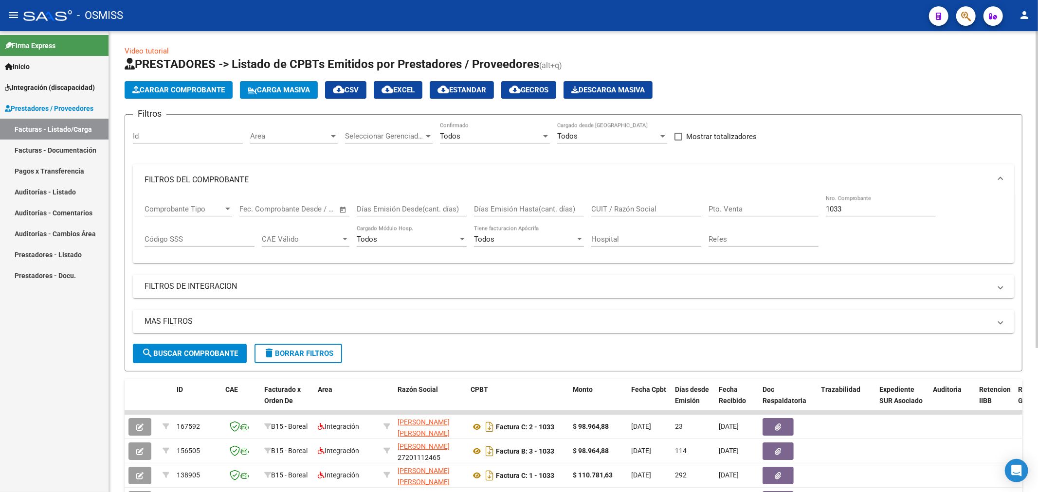
scroll to position [0, 0]
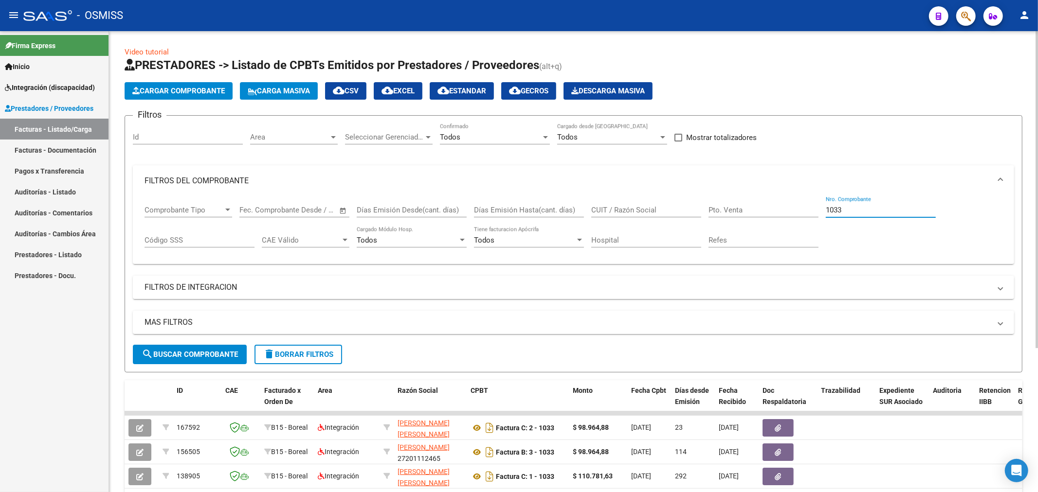
drag, startPoint x: 853, startPoint y: 207, endPoint x: 743, endPoint y: 209, distance: 110.5
click at [757, 216] on div "Comprobante Tipo Comprobante Tipo Fecha inicio – Fecha fin Fec. Comprobante Des…" at bounding box center [573, 227] width 858 height 60
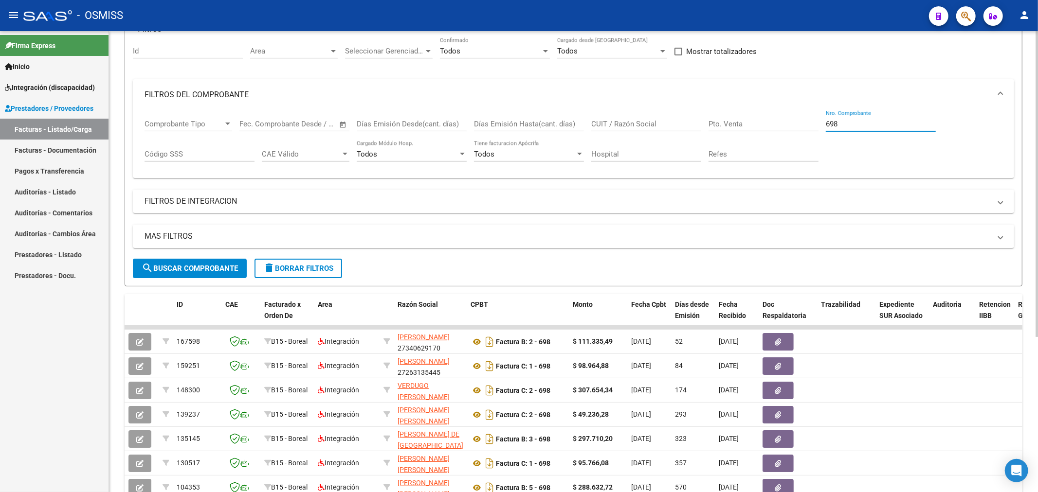
type input "698"
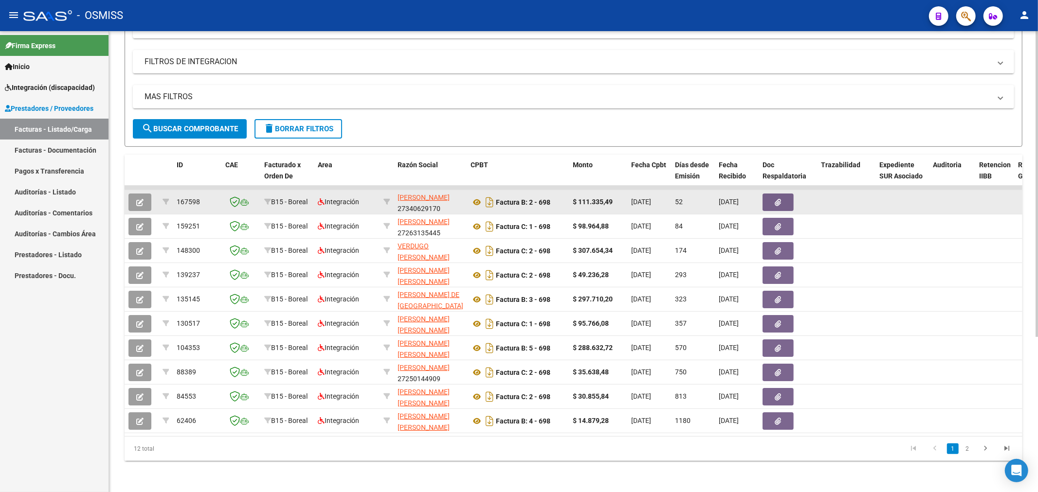
scroll to position [180, 0]
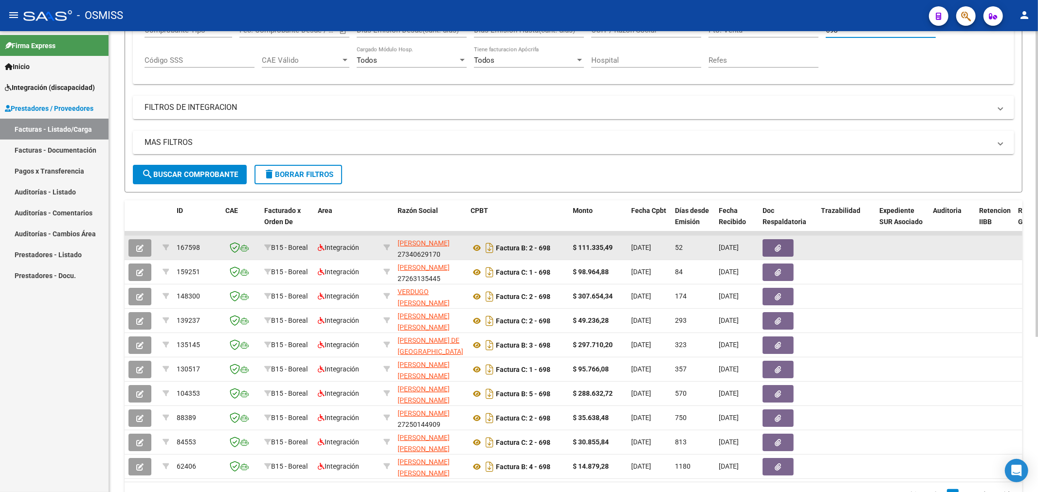
click at [147, 246] on button "button" at bounding box center [139, 248] width 23 height 18
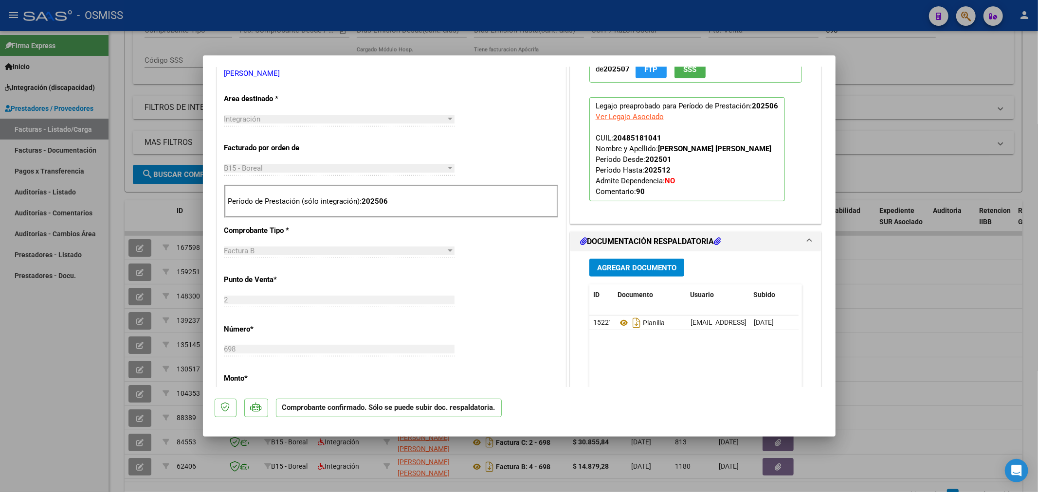
scroll to position [324, 0]
type input "$ 0,00"
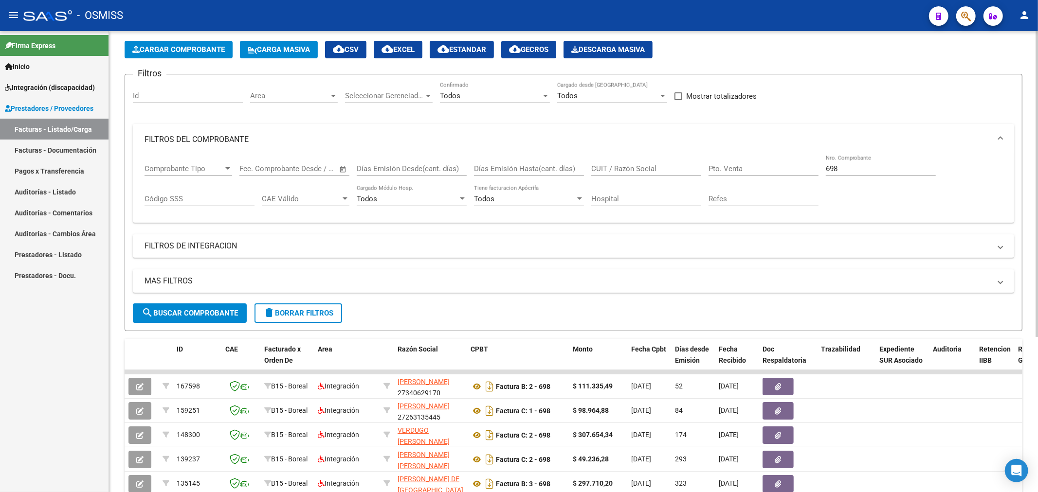
scroll to position [18, 0]
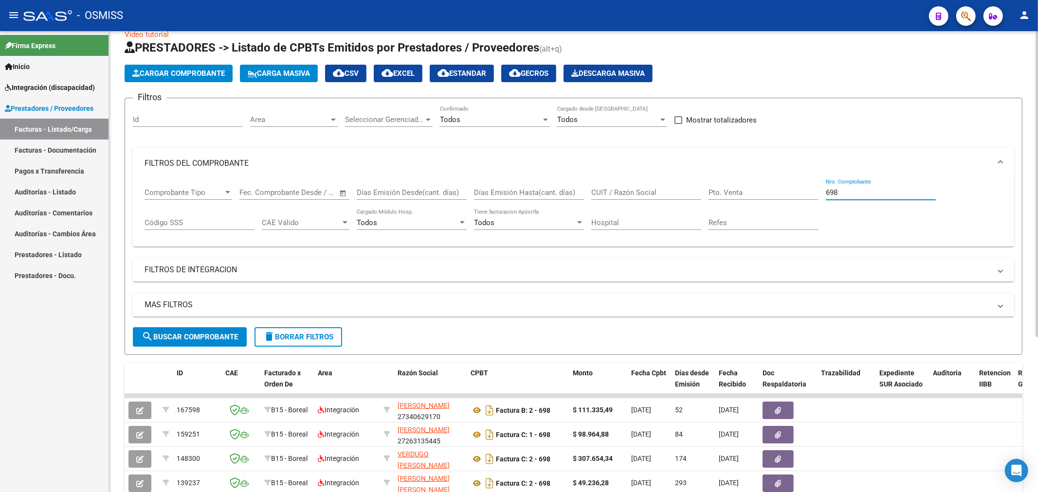
drag, startPoint x: 851, startPoint y: 196, endPoint x: 777, endPoint y: 152, distance: 86.2
click at [788, 195] on div "Comprobante Tipo Comprobante Tipo Fecha inicio – Fecha fin Fec. Comprobante Des…" at bounding box center [573, 209] width 858 height 60
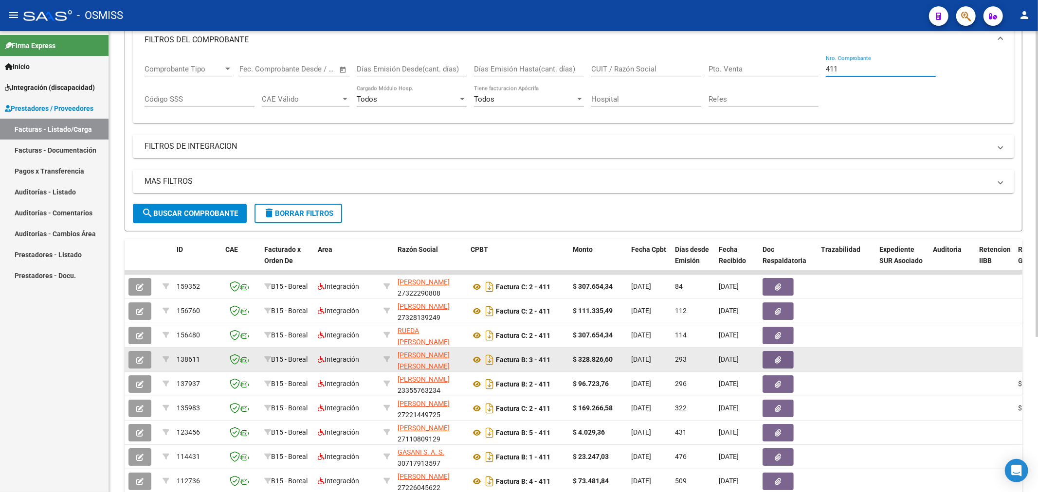
scroll to position [72, 0]
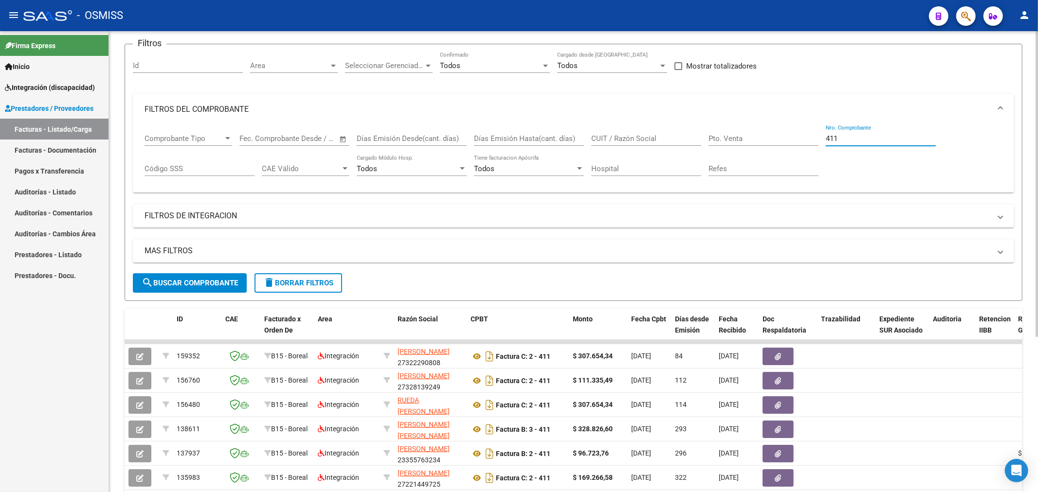
drag, startPoint x: 873, startPoint y: 134, endPoint x: 780, endPoint y: 144, distance: 93.9
click at [791, 148] on div "Comprobante Tipo Comprobante Tipo Fecha inicio – Fecha fin Fec. Comprobante Des…" at bounding box center [573, 155] width 858 height 60
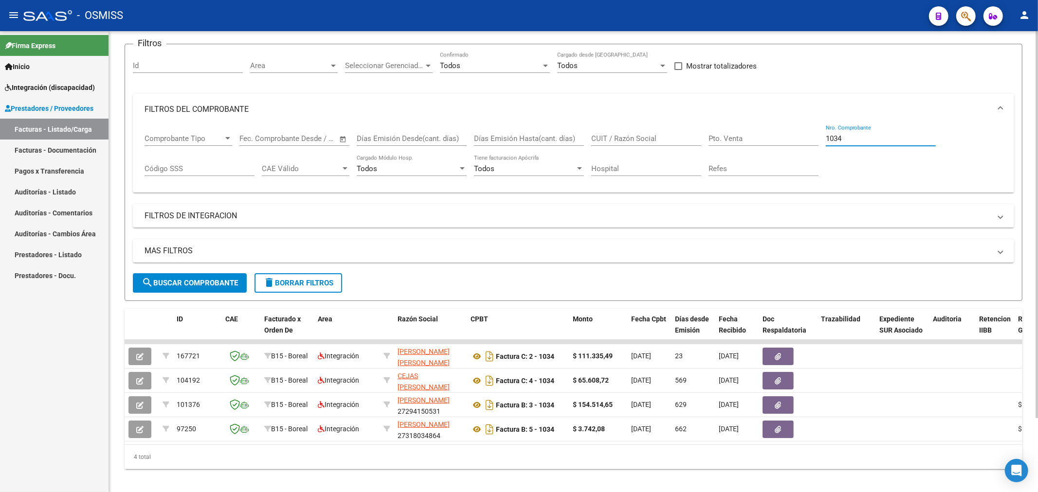
type input "1034"
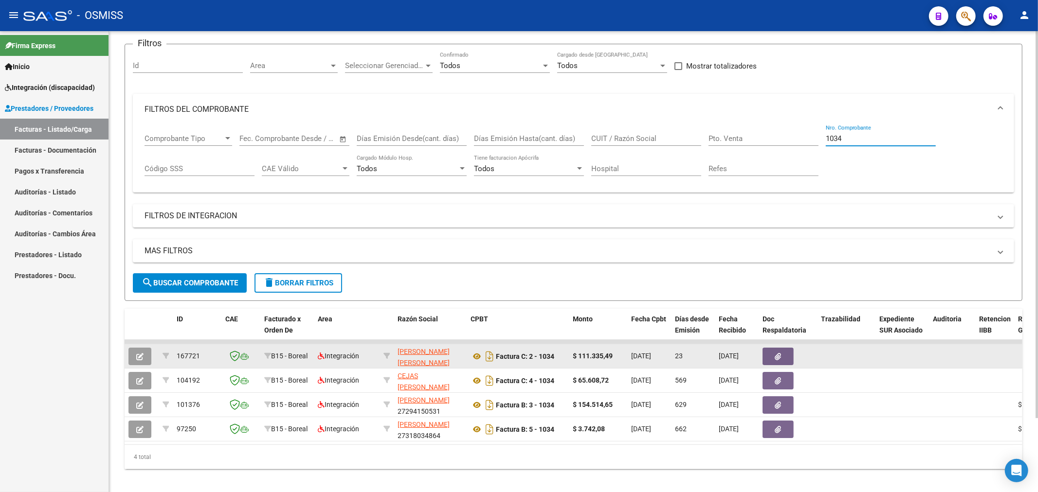
click at [143, 351] on button "button" at bounding box center [139, 357] width 23 height 18
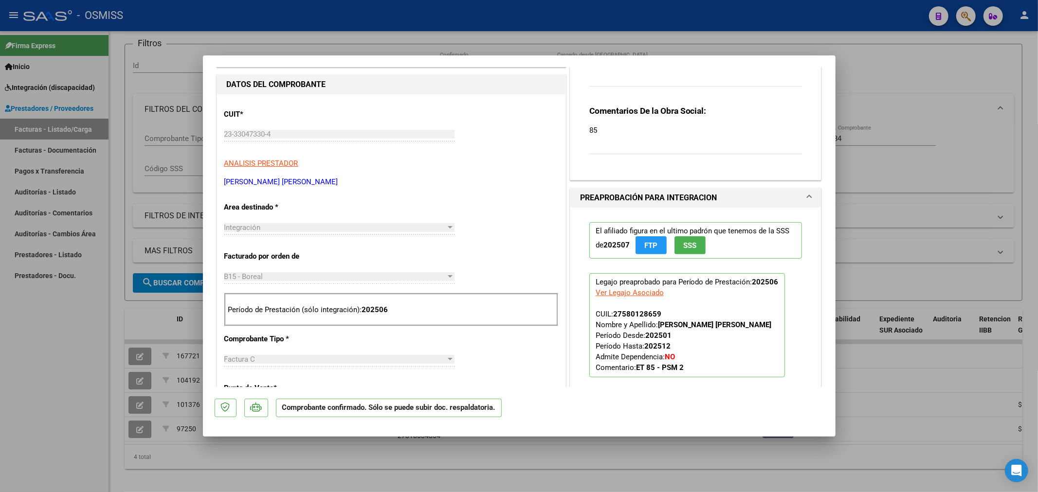
scroll to position [0, 0]
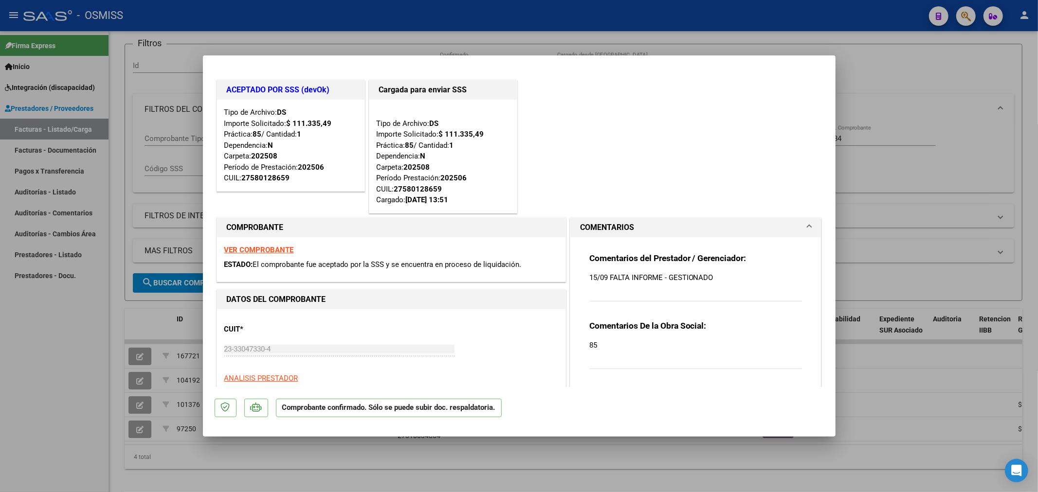
type input "$ 0,00"
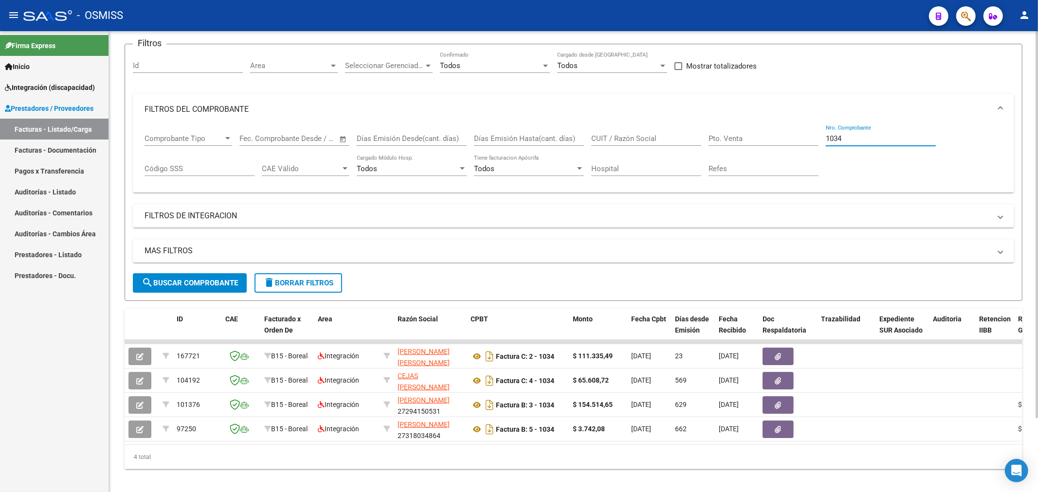
drag, startPoint x: 866, startPoint y: 136, endPoint x: 776, endPoint y: 144, distance: 91.3
click at [776, 144] on div "Comprobante Tipo Comprobante Tipo Fecha inicio – Fecha fin Fec. Comprobante Des…" at bounding box center [573, 155] width 858 height 60
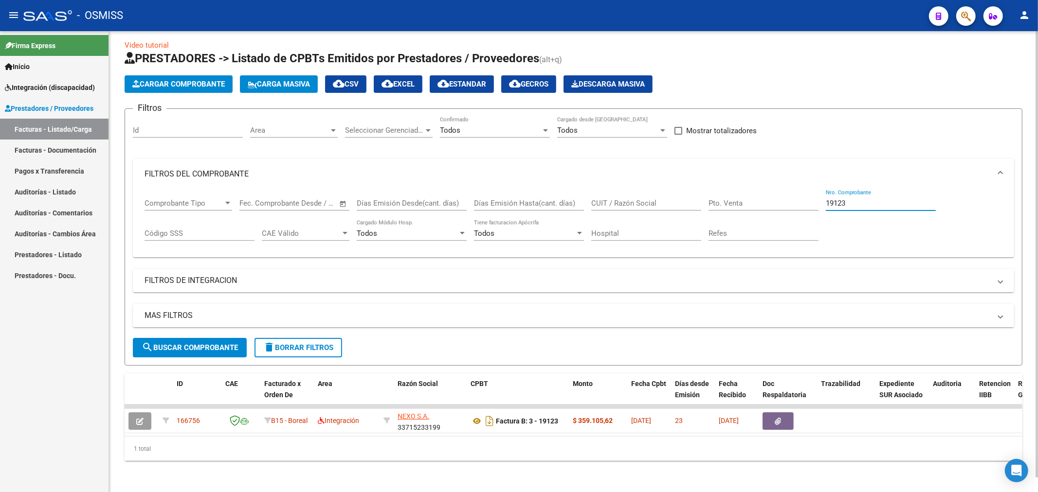
scroll to position [15, 0]
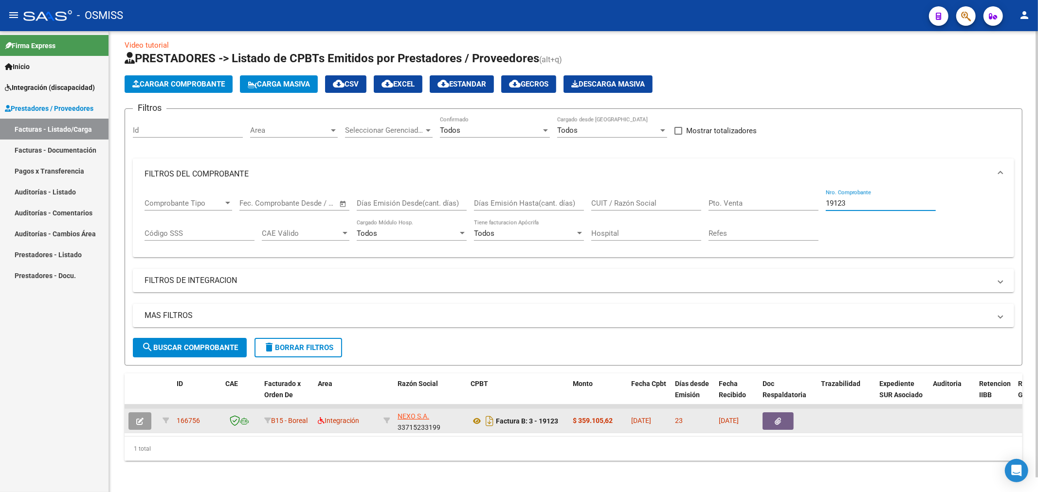
type input "19123"
click at [148, 415] on button "button" at bounding box center [139, 422] width 23 height 18
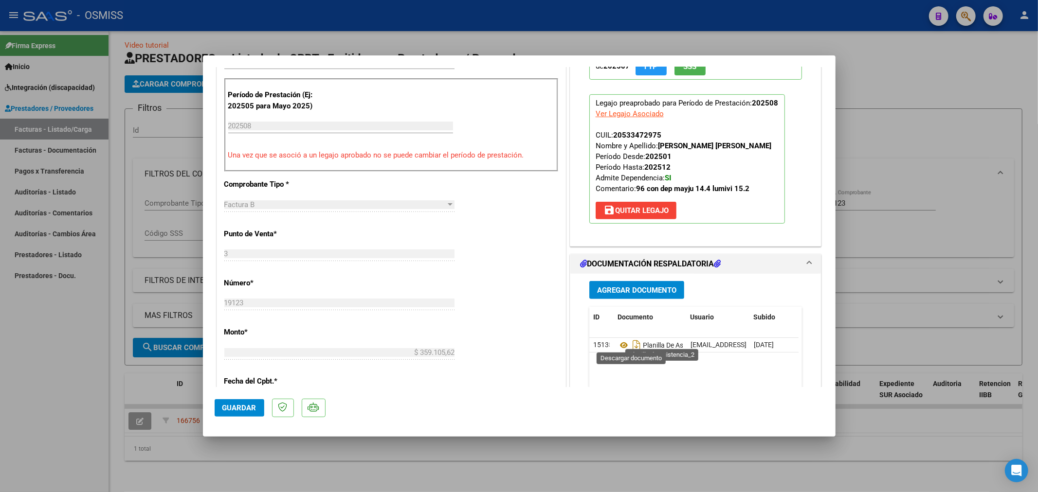
scroll to position [324, 0]
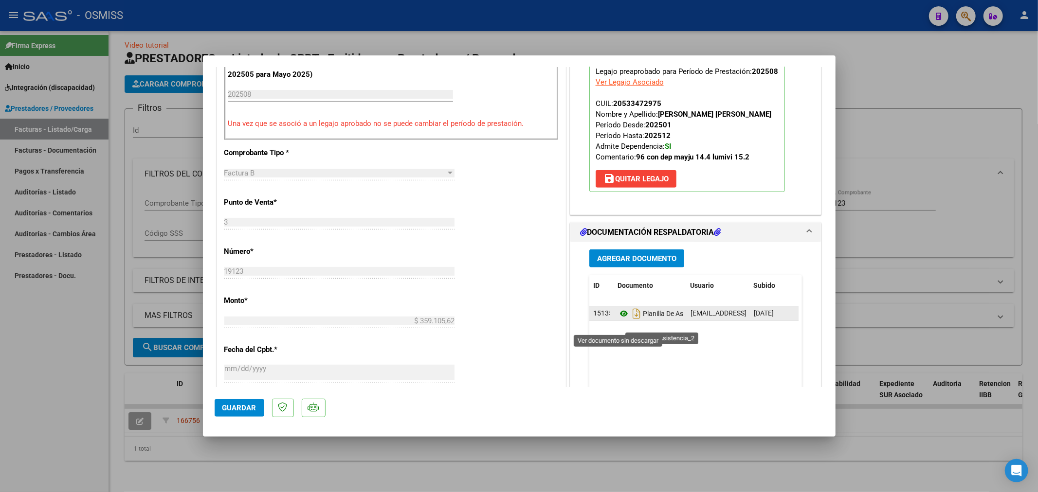
click at [618, 320] on icon at bounding box center [623, 314] width 13 height 12
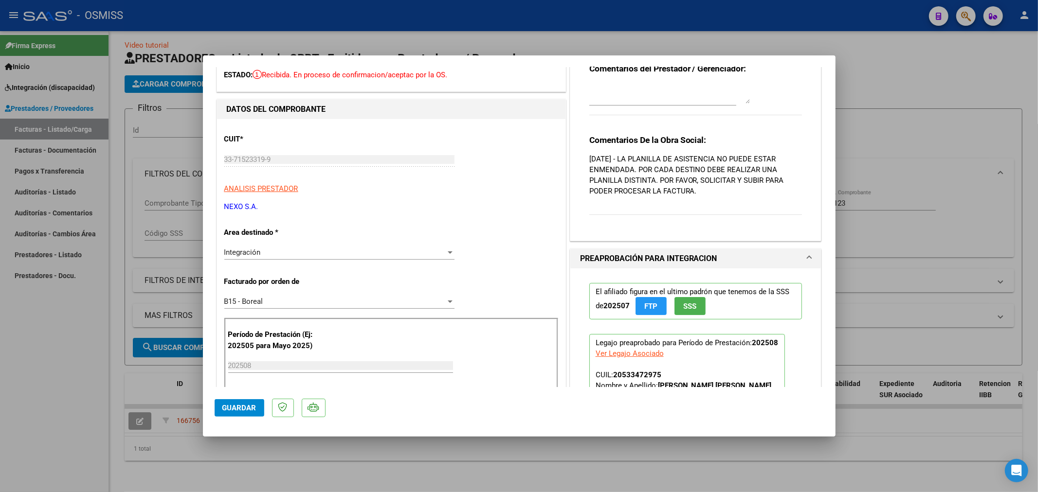
scroll to position [0, 0]
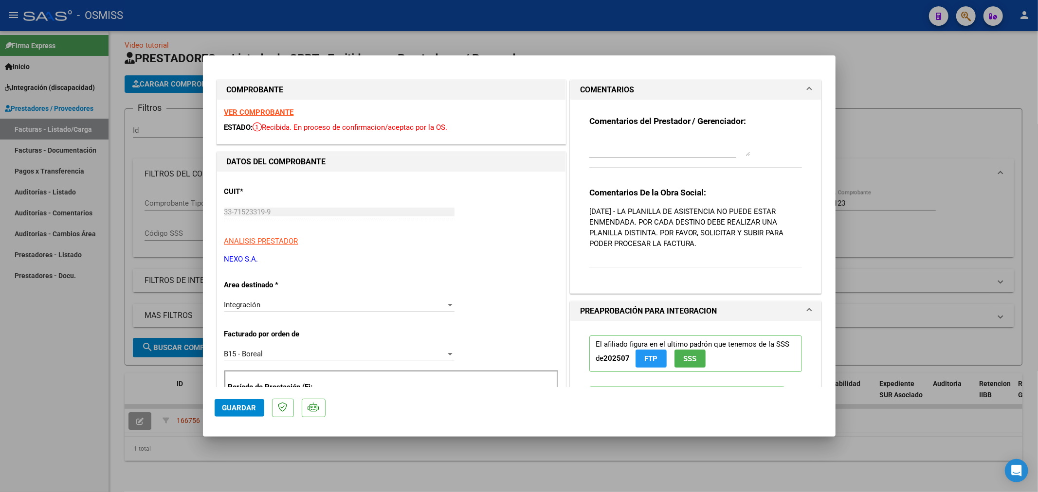
click at [276, 106] on div "VER COMPROBANTE ESTADO: Recibida. En proceso de confirmacion/aceptac por la OS." at bounding box center [391, 122] width 348 height 44
click at [277, 109] on strong "VER COMPROBANTE" at bounding box center [259, 112] width 70 height 9
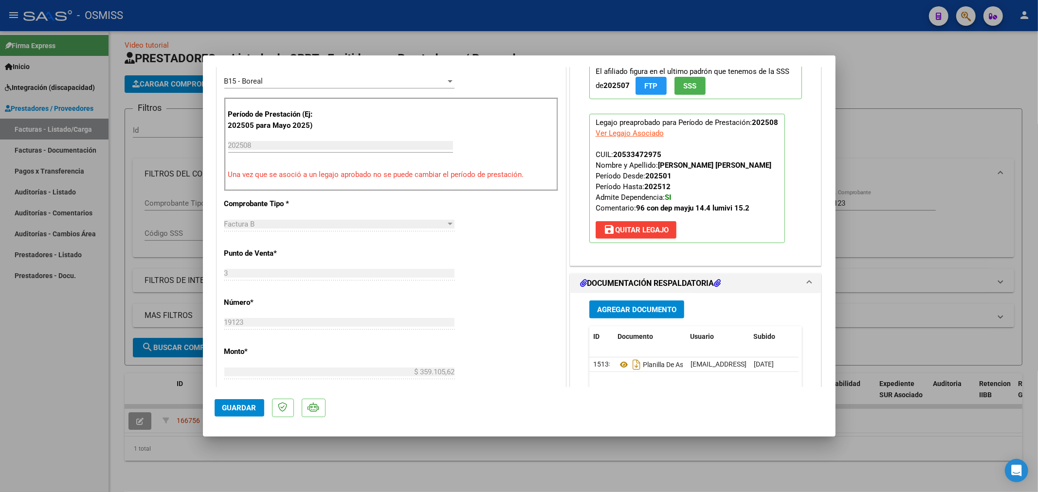
scroll to position [108, 0]
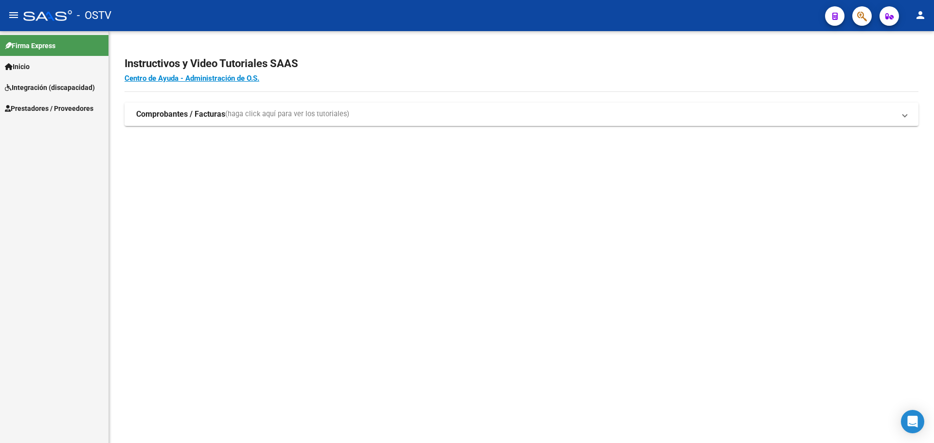
click at [68, 110] on span "Prestadores / Proveedores" at bounding box center [49, 108] width 89 height 11
click at [78, 124] on link "Facturas - Listado/Carga" at bounding box center [54, 129] width 108 height 21
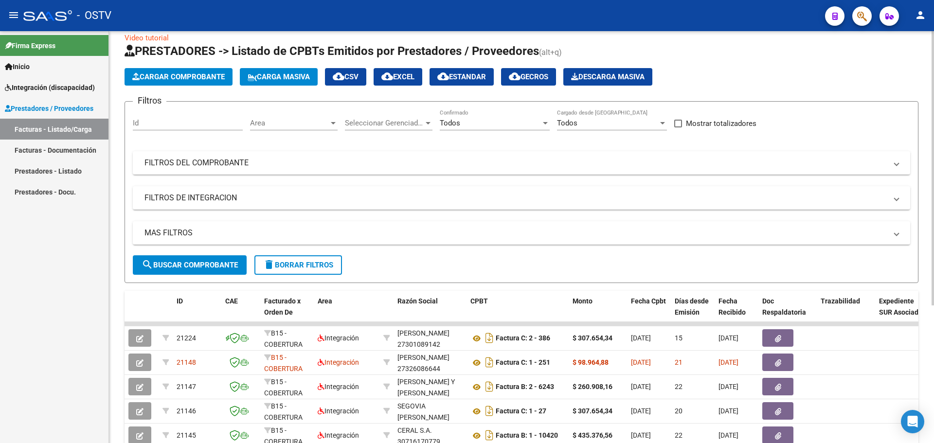
scroll to position [12, 0]
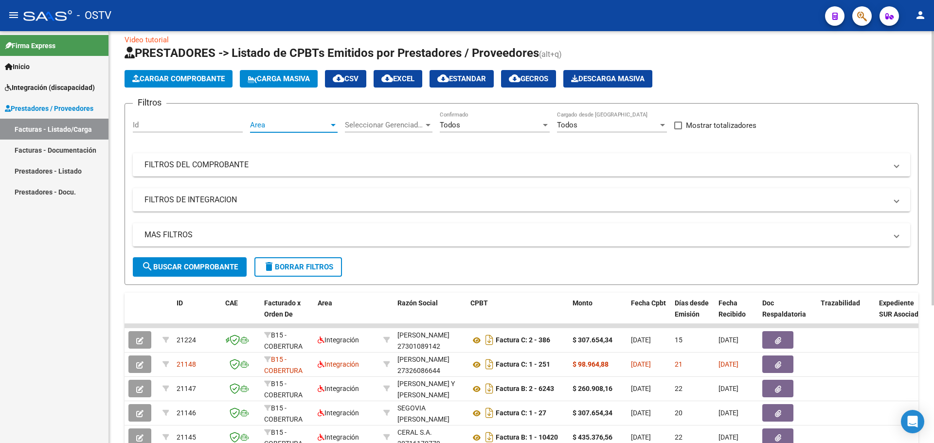
click at [302, 122] on span "Area" at bounding box center [289, 125] width 79 height 9
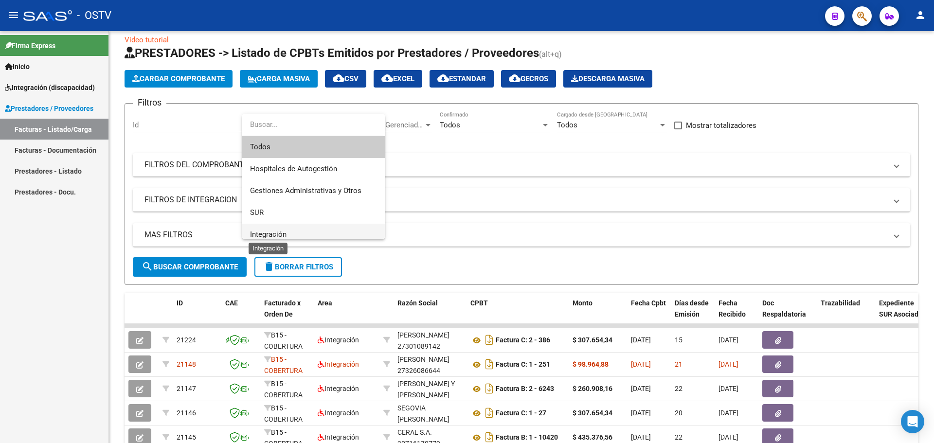
drag, startPoint x: 277, startPoint y: 231, endPoint x: 328, endPoint y: 168, distance: 80.5
click at [277, 231] on span "Integración" at bounding box center [268, 234] width 36 height 9
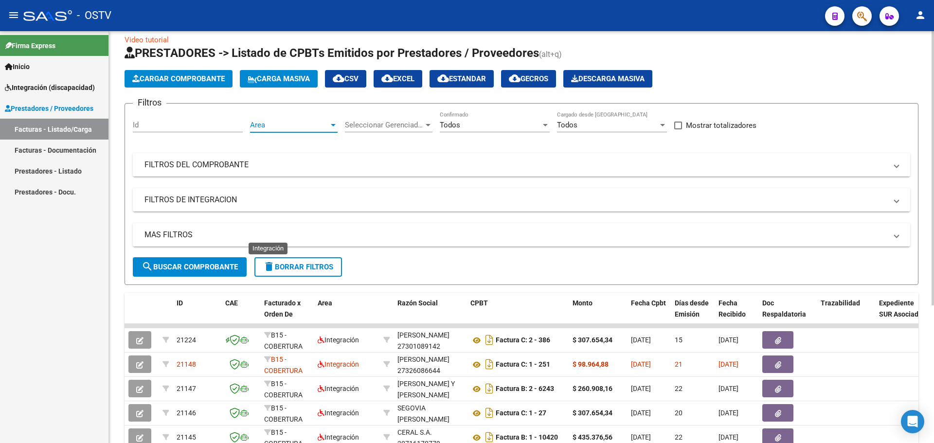
scroll to position [7, 0]
click at [467, 125] on div "Todos" at bounding box center [490, 125] width 101 height 9
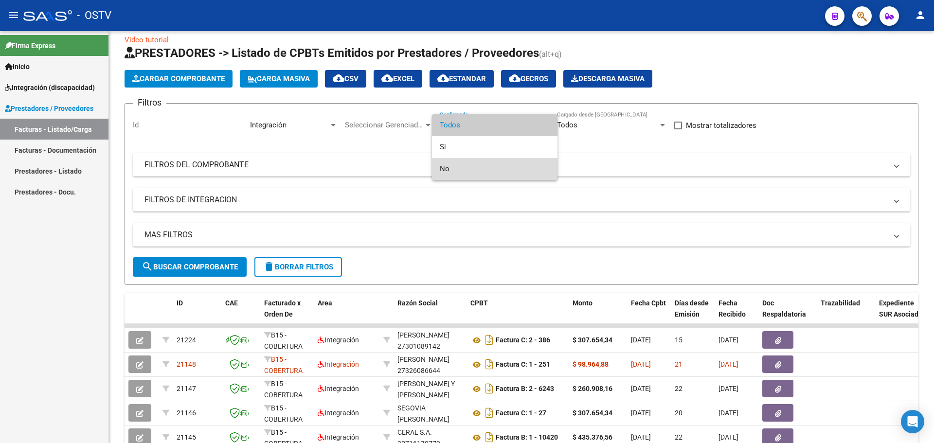
click at [459, 164] on span "No" at bounding box center [495, 169] width 110 height 22
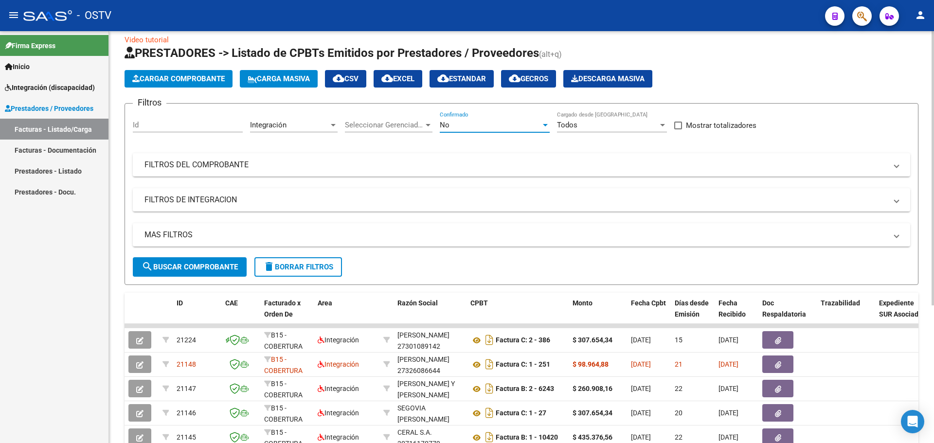
click at [215, 264] on span "search Buscar Comprobante" at bounding box center [190, 267] width 96 height 9
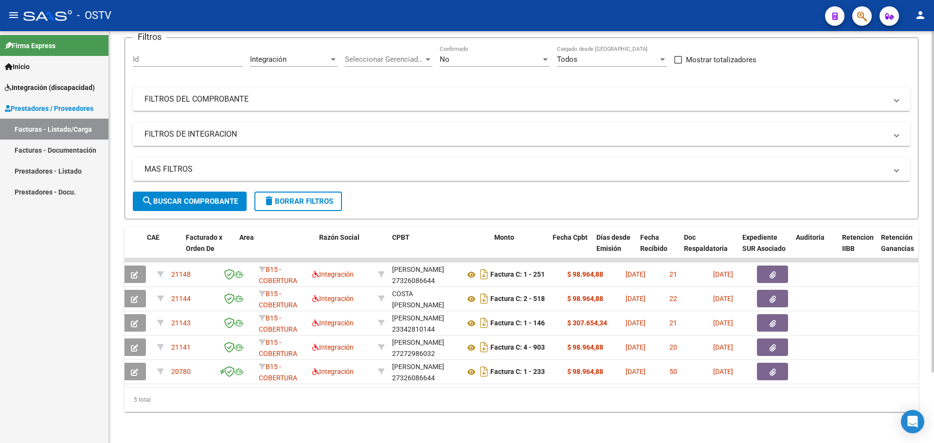
scroll to position [0, 0]
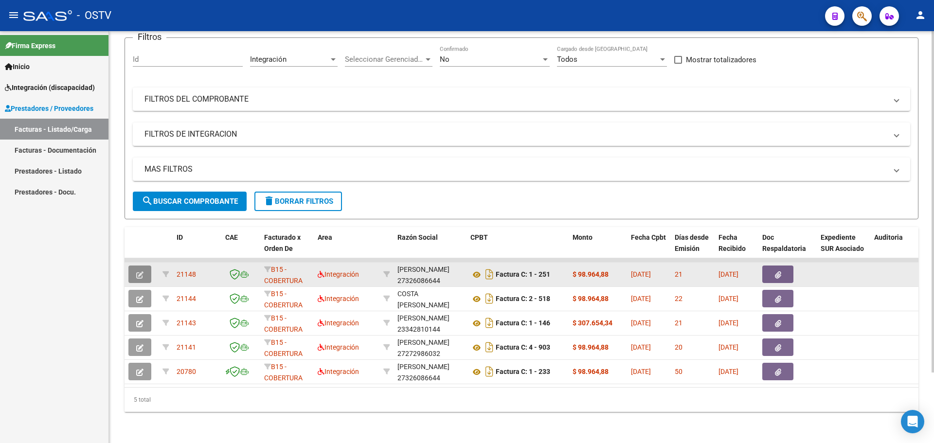
click at [142, 271] on icon "button" at bounding box center [139, 274] width 7 height 7
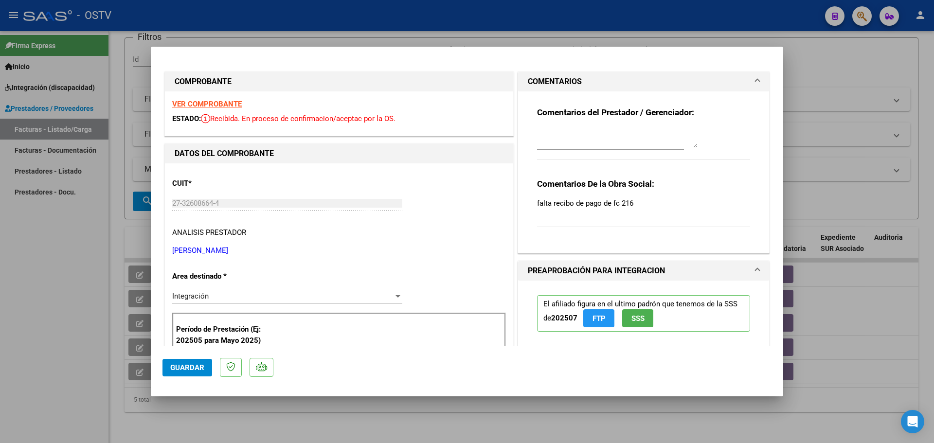
click at [576, 145] on textarea at bounding box center [617, 137] width 161 height 19
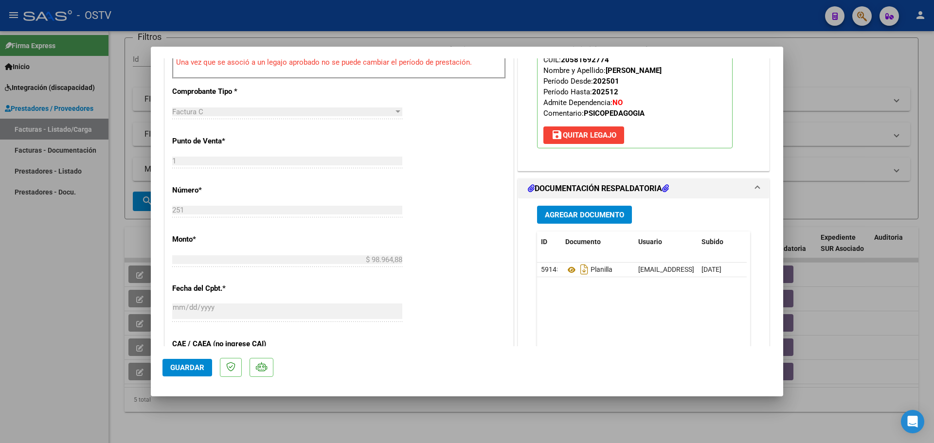
scroll to position [341, 0]
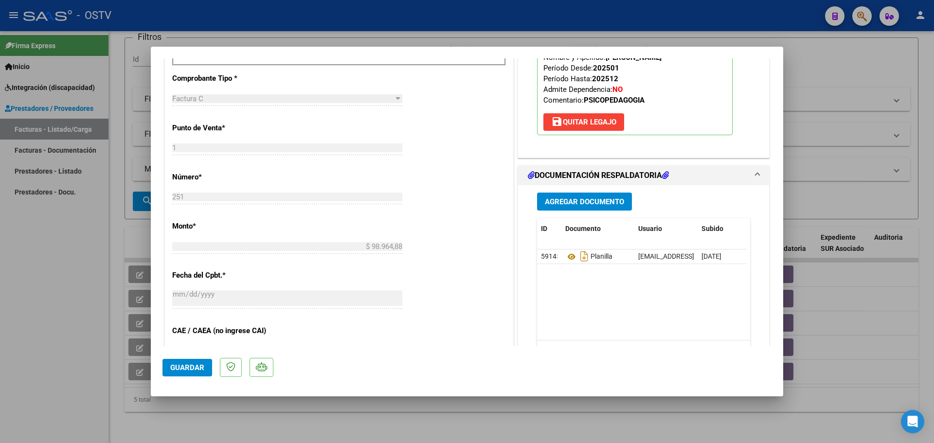
type textarea "23/09 se adjunta recibo"
click at [570, 201] on span "Agregar Documento" at bounding box center [584, 202] width 79 height 9
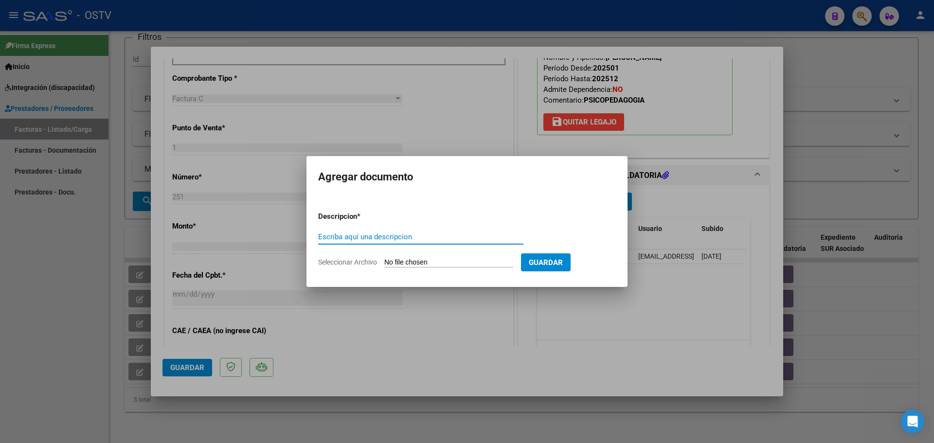
click at [354, 233] on input "Escriba aquí una descripcion" at bounding box center [420, 237] width 205 height 9
type input "recibo"
click at [422, 262] on input "Seleccionar Archivo" at bounding box center [448, 262] width 129 height 9
type input "C:\fakepath\recibo 216.pdf"
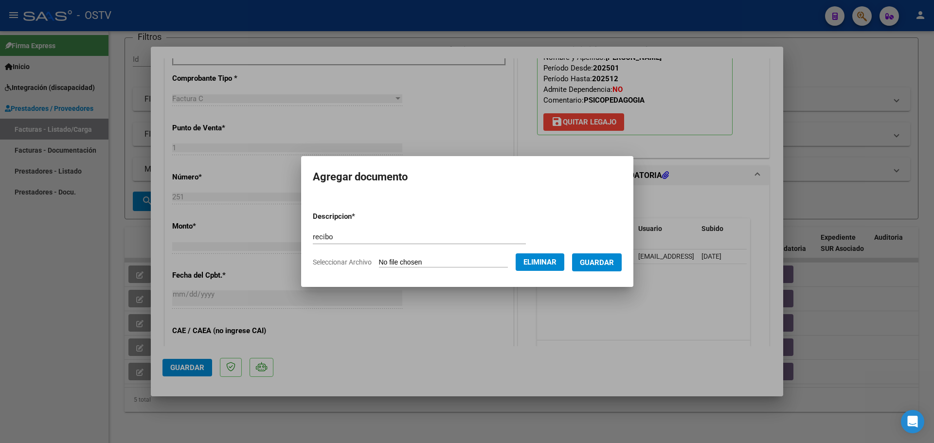
click at [604, 264] on span "Guardar" at bounding box center [597, 262] width 34 height 9
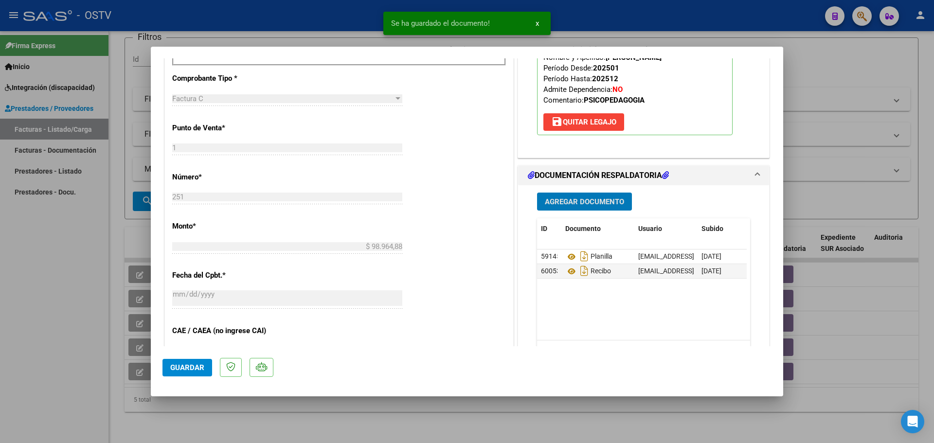
click at [196, 368] on span "Guardar" at bounding box center [187, 367] width 34 height 9
type input "$ 0,00"
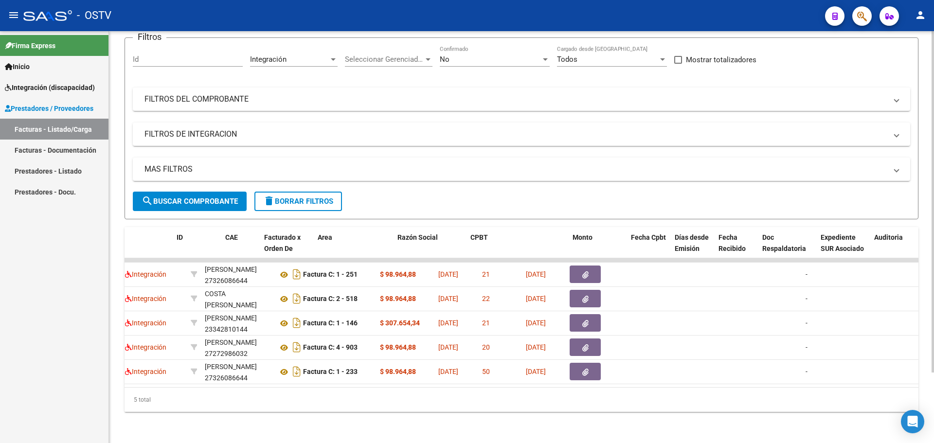
scroll to position [0, 0]
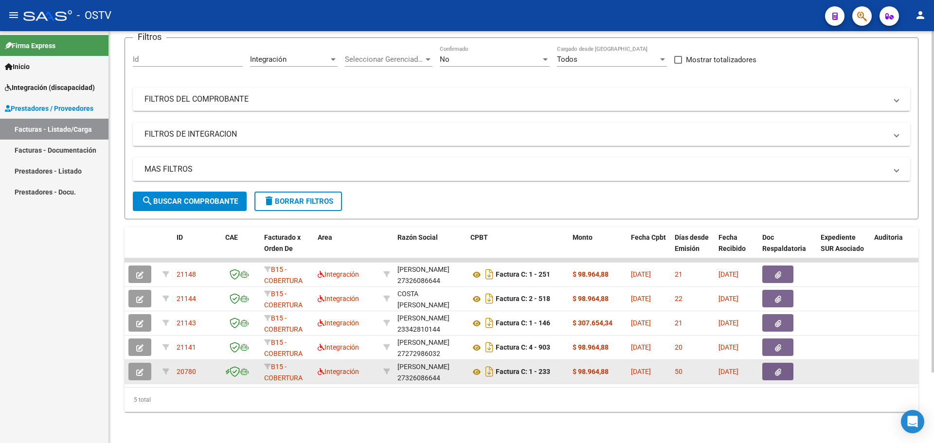
click at [140, 369] on icon "button" at bounding box center [139, 372] width 7 height 7
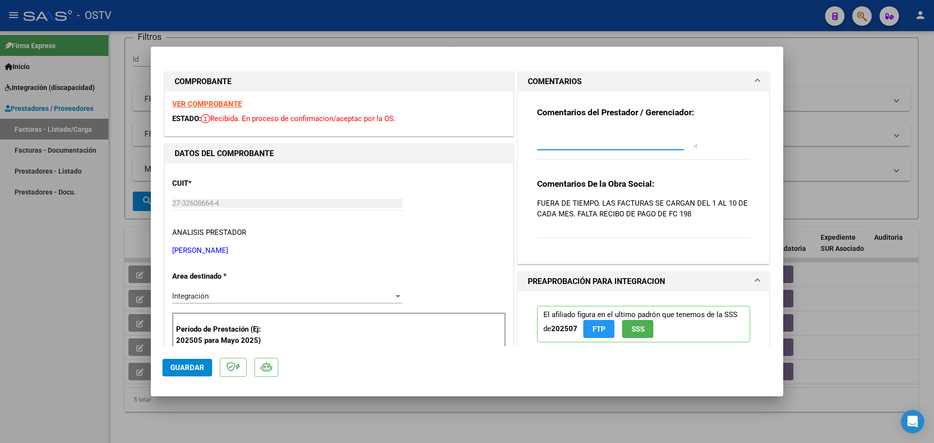
click at [599, 134] on textarea at bounding box center [617, 137] width 161 height 19
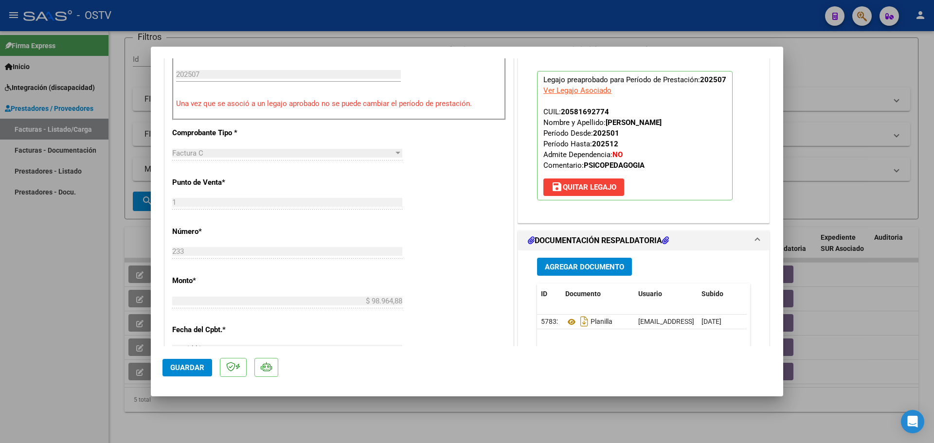
scroll to position [389, 0]
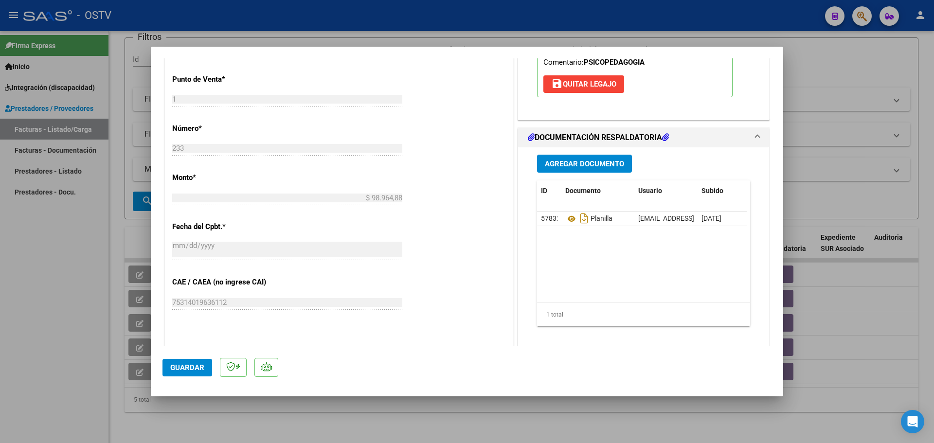
type textarea "23/09 se adjunta recibo"
click at [591, 162] on span "Agregar Documento" at bounding box center [584, 164] width 79 height 9
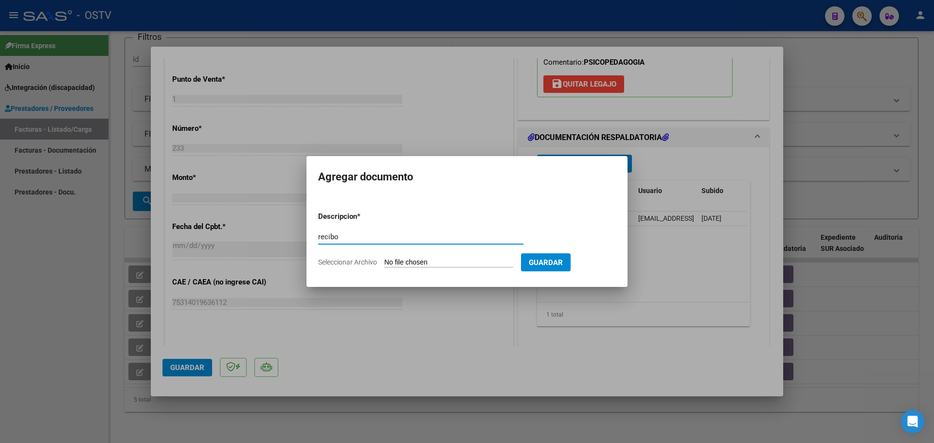
type input "recibo"
click at [433, 265] on input "Seleccionar Archivo" at bounding box center [448, 262] width 129 height 9
type input "C:\fakepath\recibo 198.pdf"
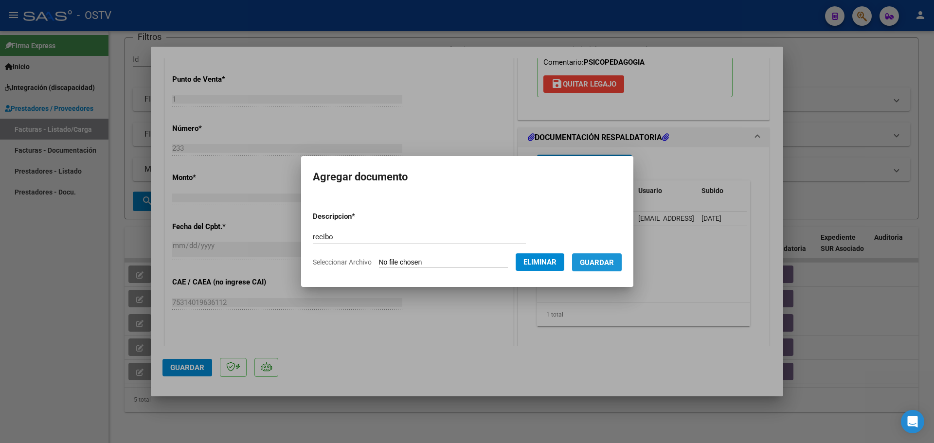
click at [609, 261] on span "Guardar" at bounding box center [597, 262] width 34 height 9
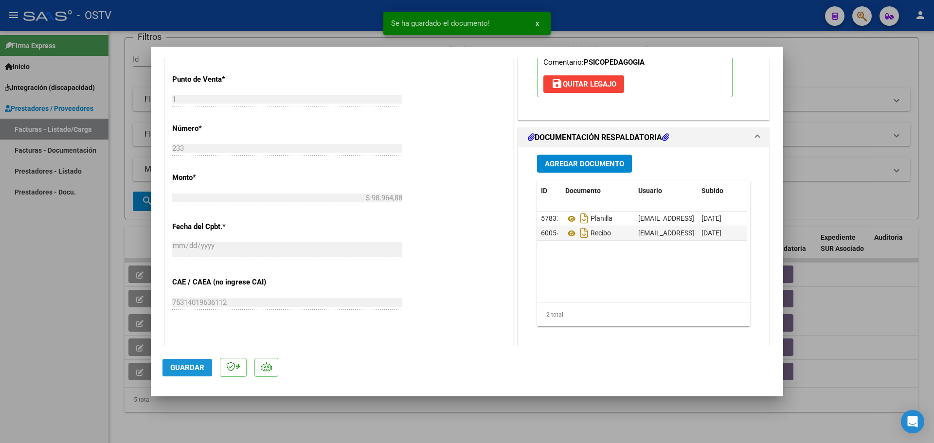
click at [198, 370] on span "Guardar" at bounding box center [187, 367] width 34 height 9
type input "$ 0,00"
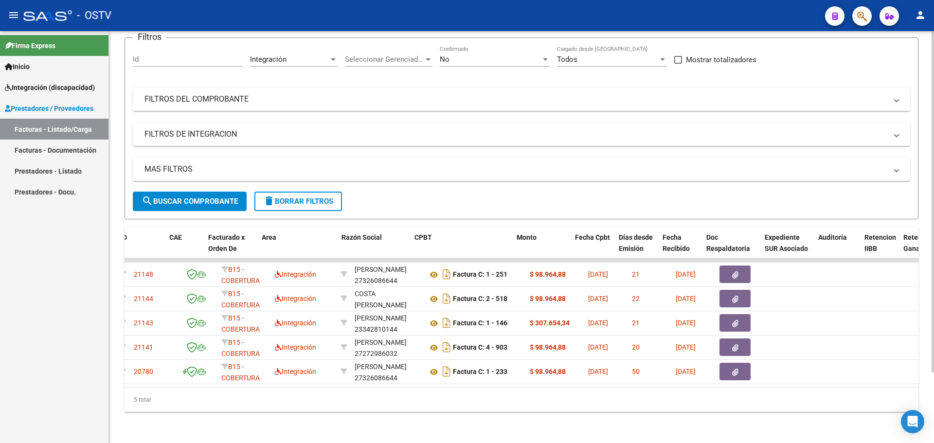
scroll to position [0, 0]
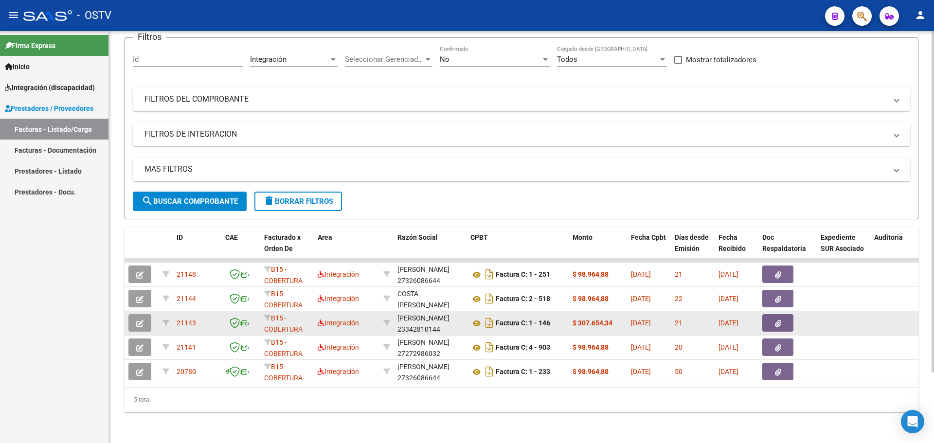
click at [146, 318] on button "button" at bounding box center [139, 323] width 23 height 18
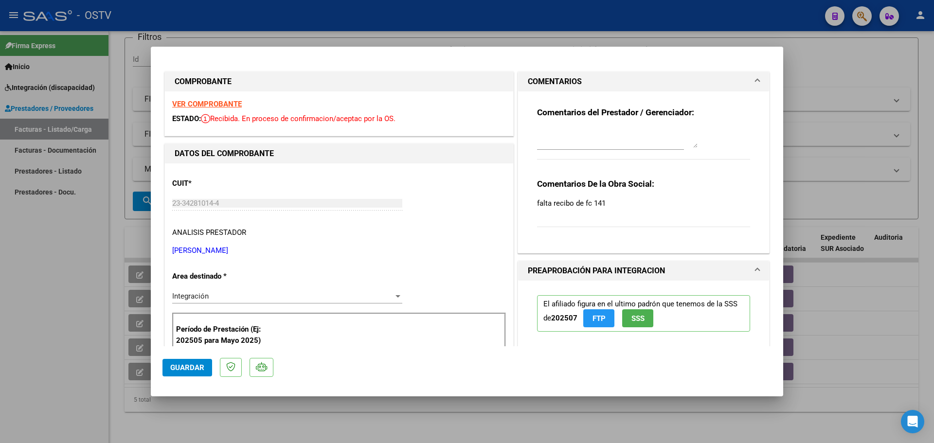
type input "$ 0,00"
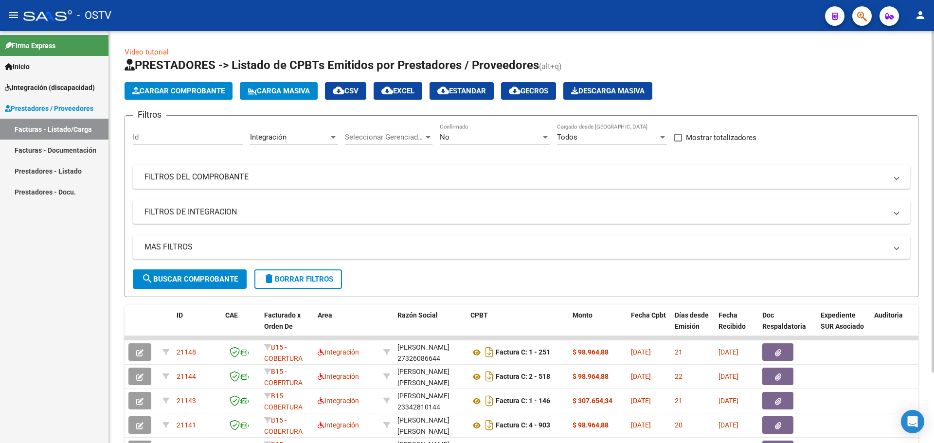
click at [501, 144] on div "No Confirmado" at bounding box center [495, 134] width 110 height 21
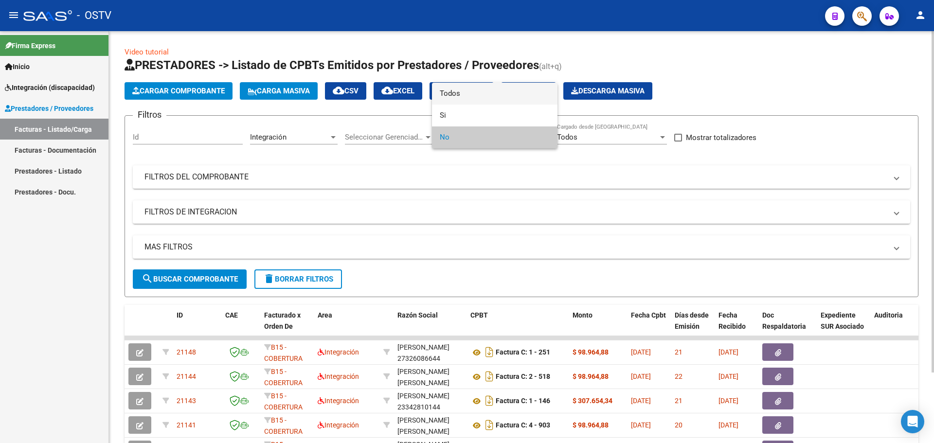
drag, startPoint x: 472, startPoint y: 94, endPoint x: 482, endPoint y: 96, distance: 9.6
click at [474, 94] on span "Todos" at bounding box center [495, 94] width 110 height 22
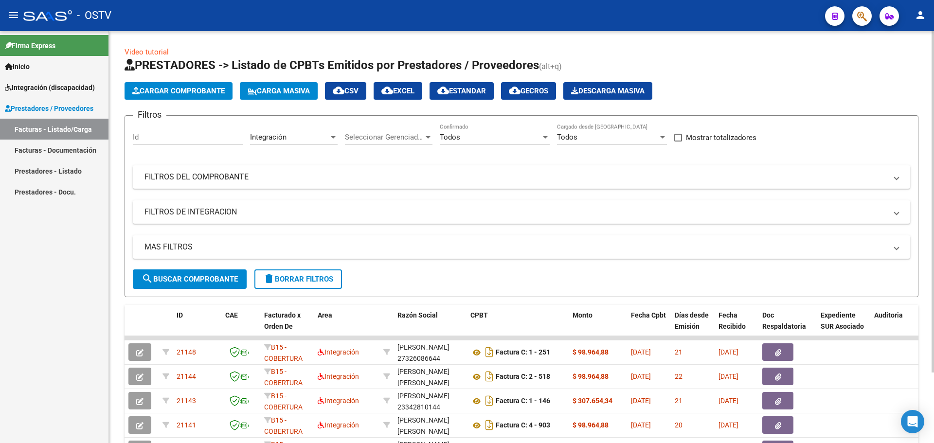
click at [220, 164] on div "Filtros Id Integración Area Seleccionar Gerenciador Seleccionar Gerenciador Tod…" at bounding box center [521, 197] width 777 height 146
click at [221, 170] on mat-expansion-panel-header "FILTROS DEL COMPROBANTE" at bounding box center [521, 176] width 777 height 23
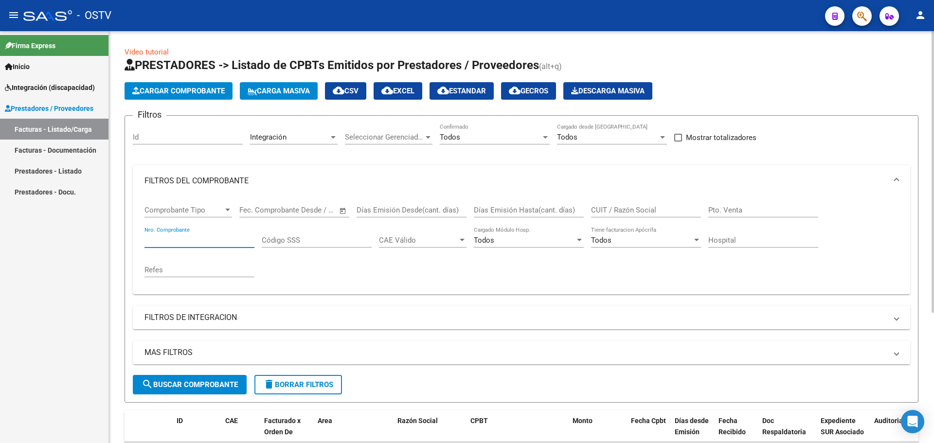
click at [179, 244] on input "Nro. Comprobante" at bounding box center [199, 240] width 110 height 9
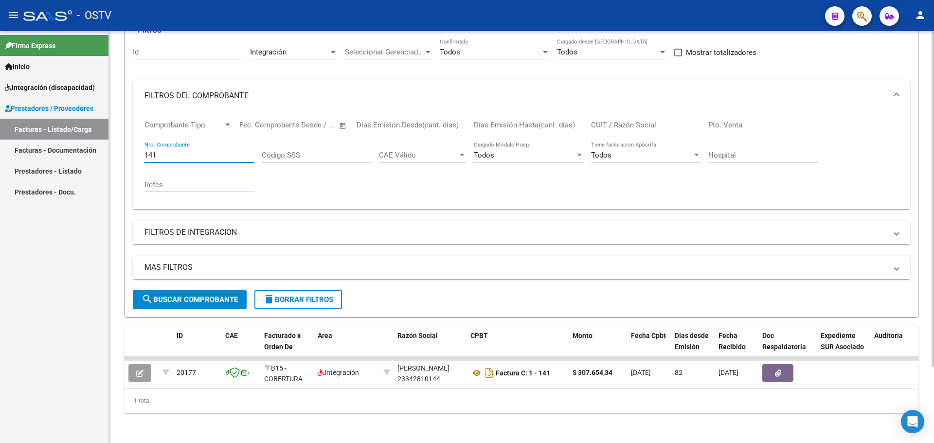
scroll to position [93, 0]
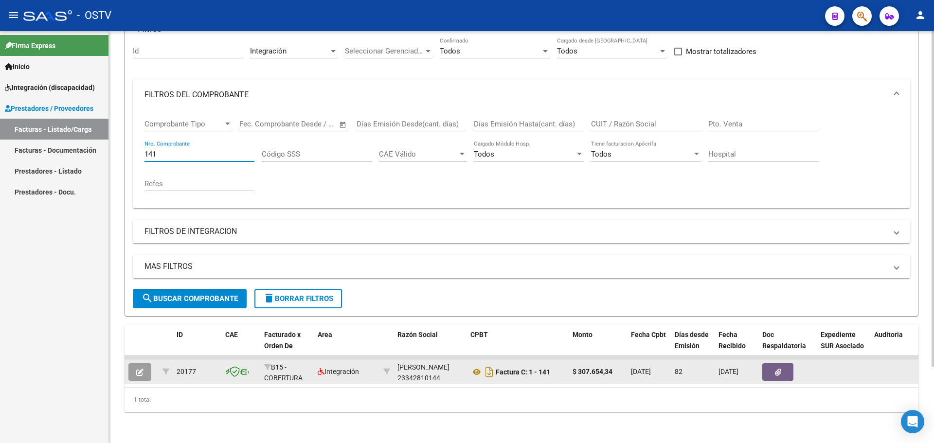
type input "141"
click at [137, 369] on button "button" at bounding box center [139, 372] width 23 height 18
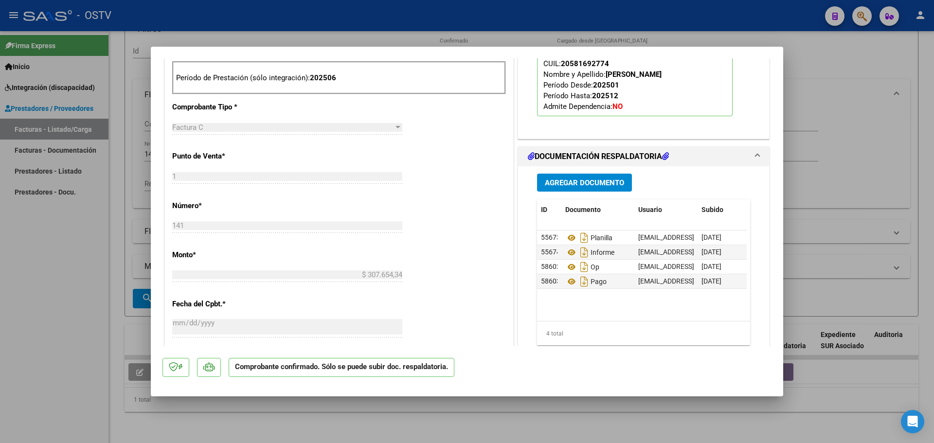
scroll to position [438, 0]
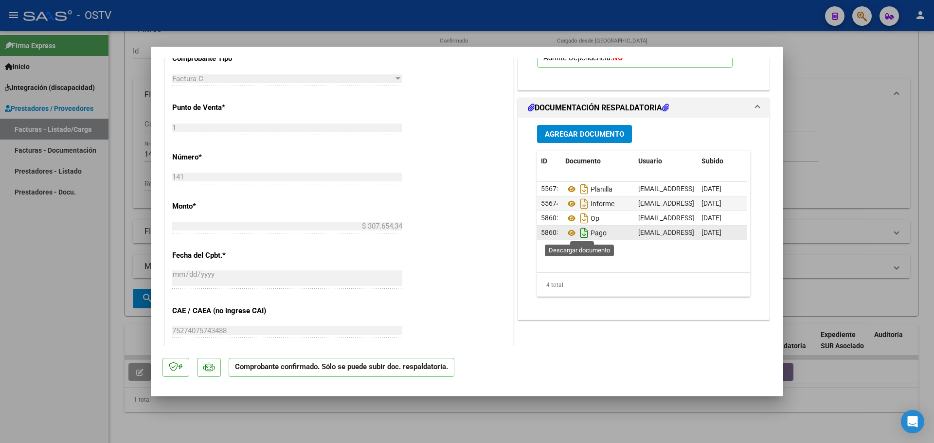
click at [579, 233] on icon "Descargar documento" at bounding box center [584, 233] width 13 height 16
click at [578, 217] on icon "Descargar documento" at bounding box center [584, 219] width 13 height 16
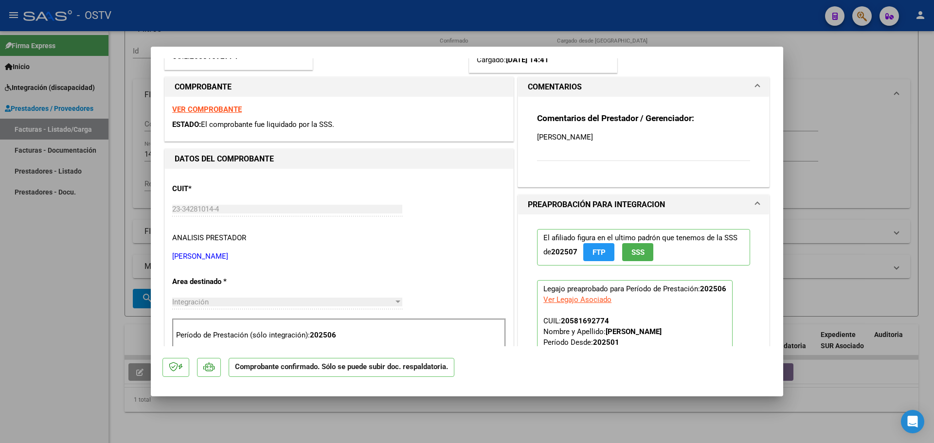
scroll to position [49, 0]
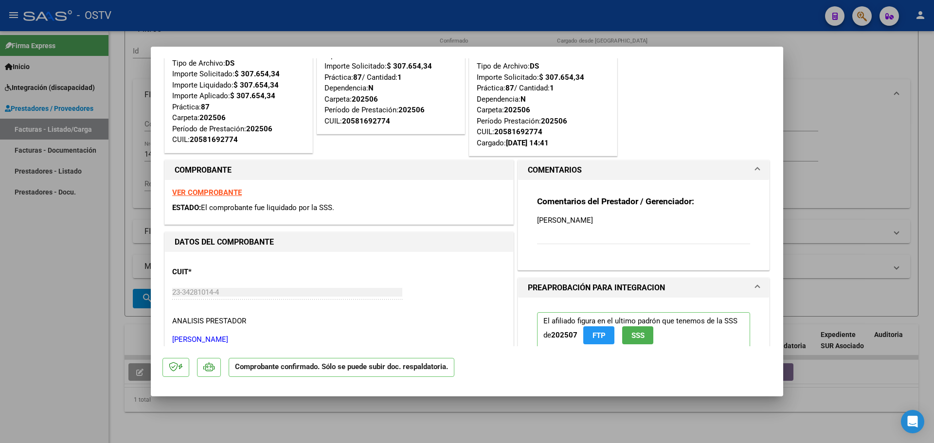
type input "$ 0,00"
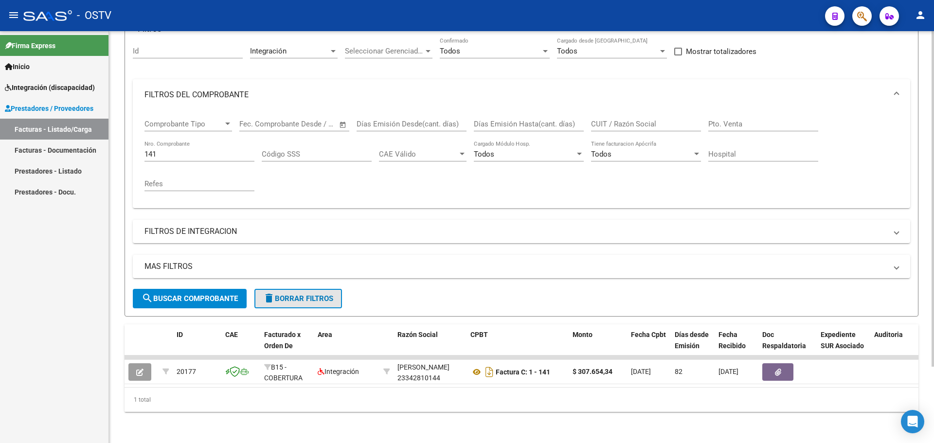
click at [299, 289] on button "delete Borrar Filtros" at bounding box center [298, 298] width 88 height 19
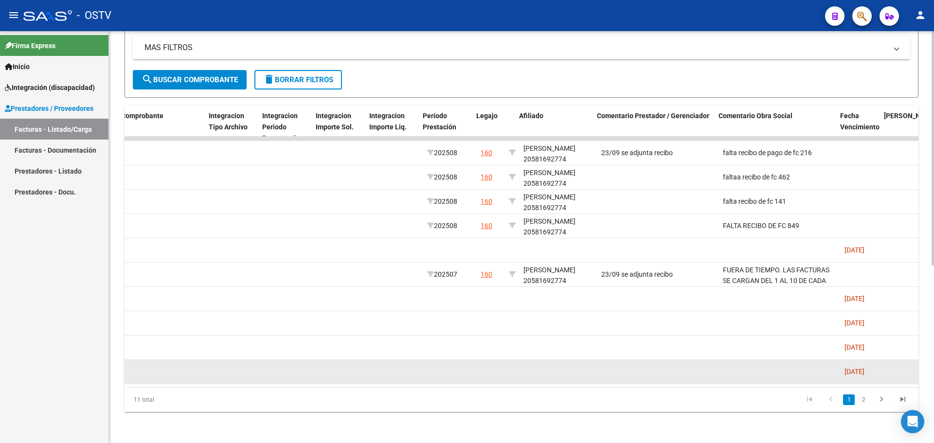
scroll to position [0, 1082]
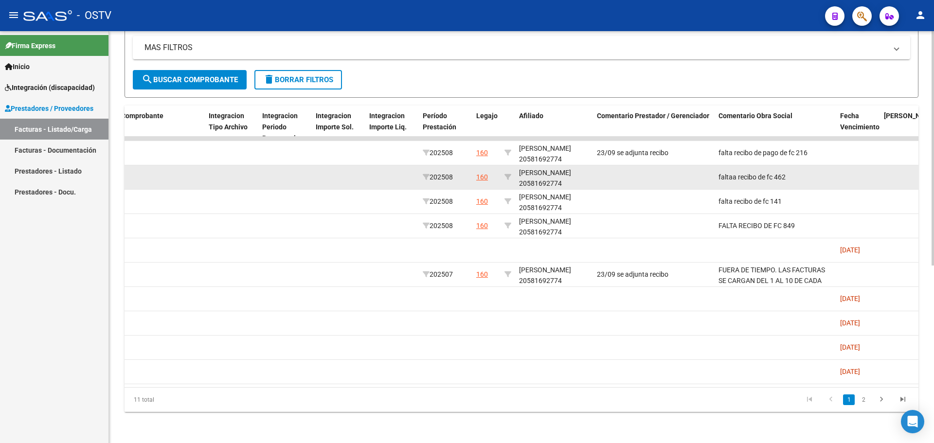
click at [661, 176] on datatable-body-cell at bounding box center [654, 177] width 122 height 24
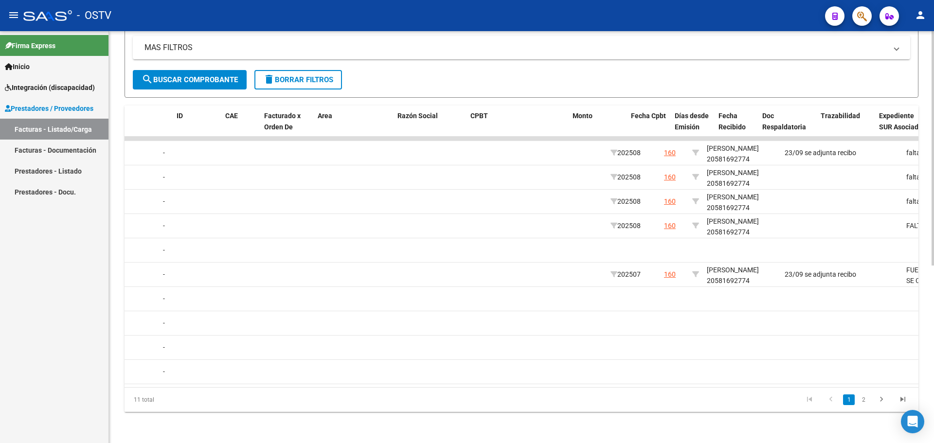
scroll to position [0, 0]
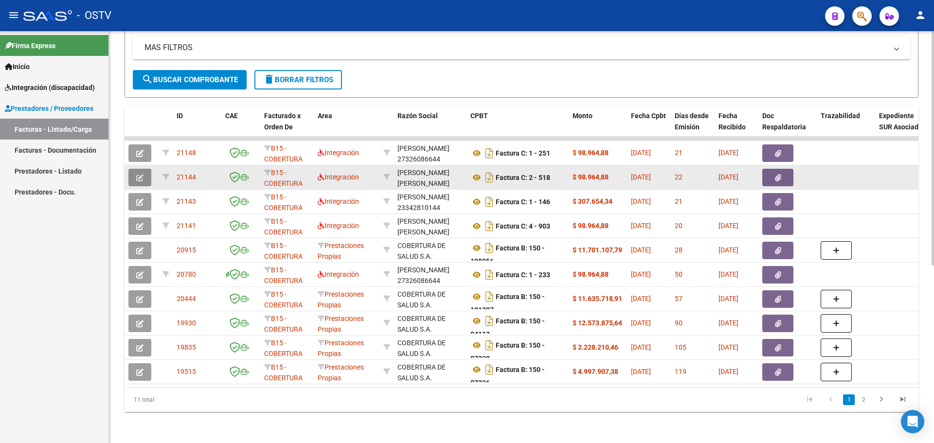
click at [144, 169] on button "button" at bounding box center [139, 178] width 23 height 18
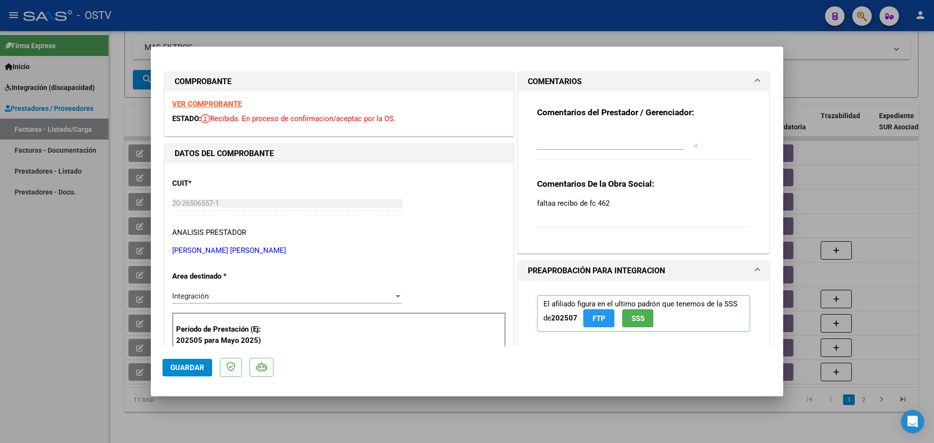
click at [627, 144] on textarea at bounding box center [617, 137] width 161 height 19
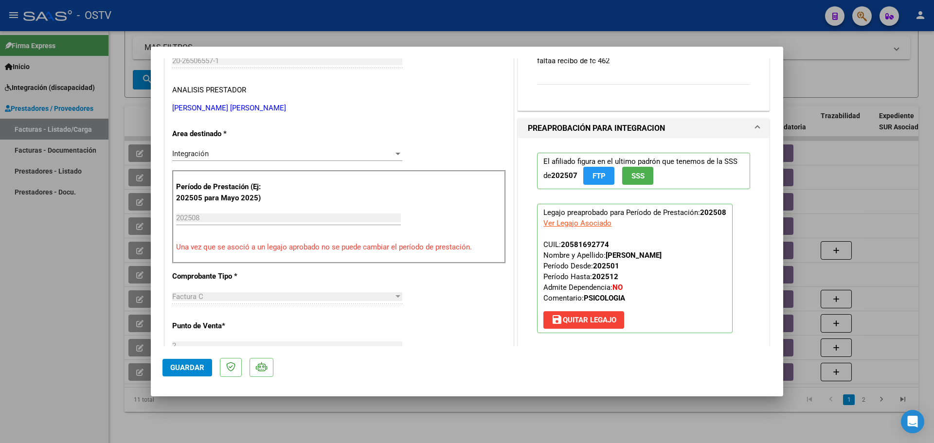
scroll to position [243, 0]
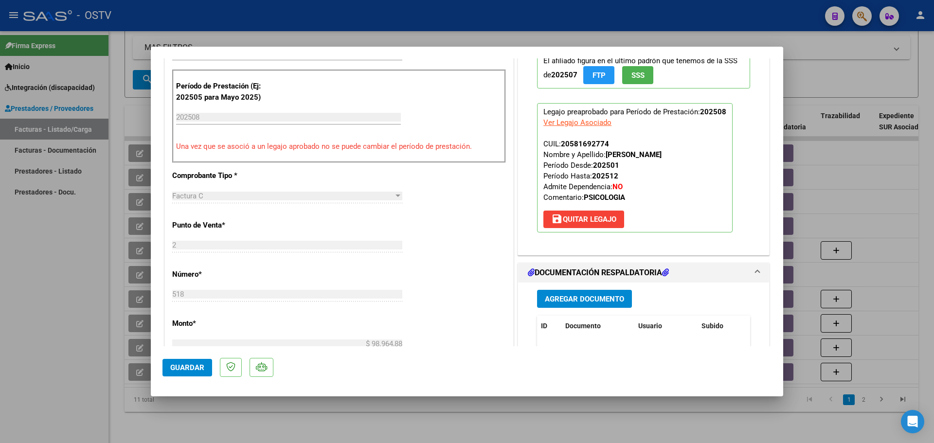
type textarea "23/09 se adjunta recibo"
click at [600, 296] on span "Agregar Documento" at bounding box center [584, 299] width 79 height 9
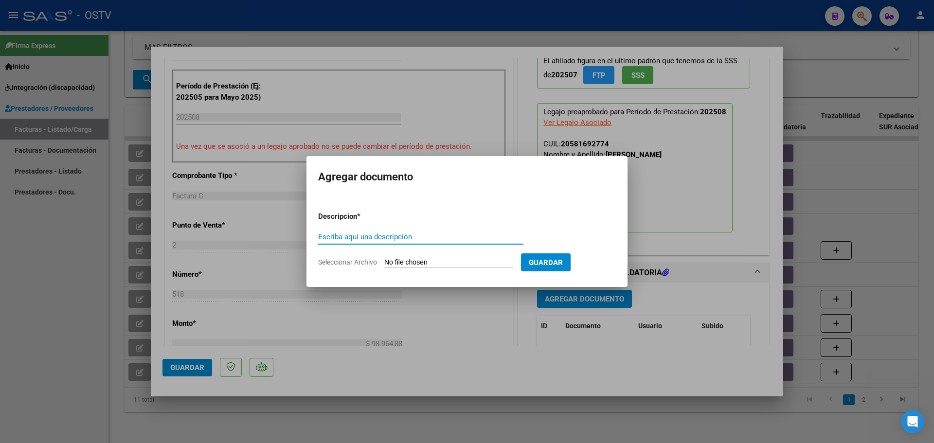
click at [373, 240] on input "Escriba aquí una descripcion" at bounding box center [420, 237] width 205 height 9
type input "recibo"
click at [394, 264] on input "Seleccionar Archivo" at bounding box center [448, 262] width 129 height 9
type input "C:\fakepath\462 recibo.pdf"
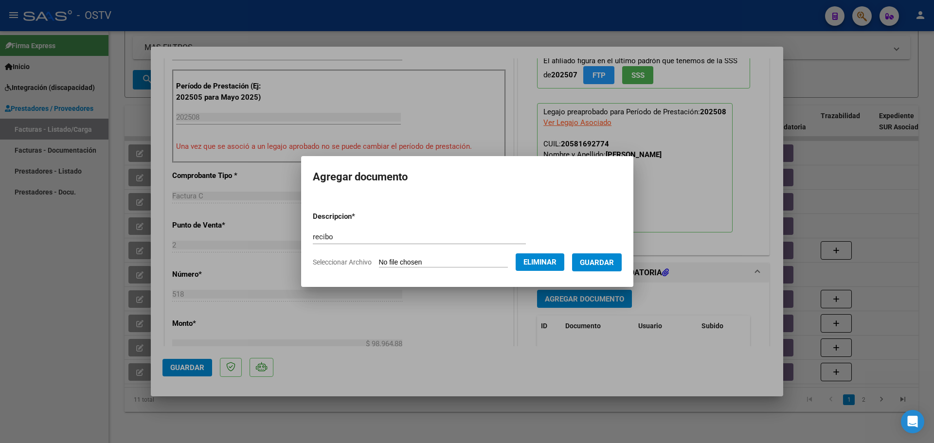
click at [596, 263] on span "Guardar" at bounding box center [597, 262] width 34 height 9
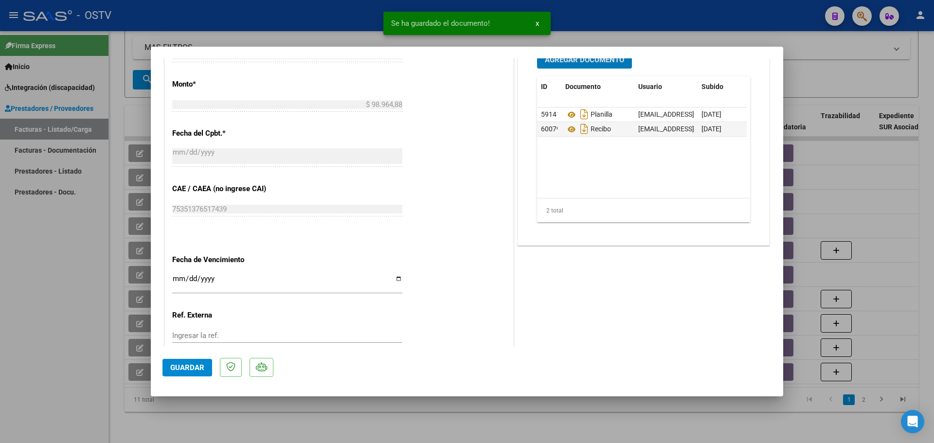
scroll to position [487, 0]
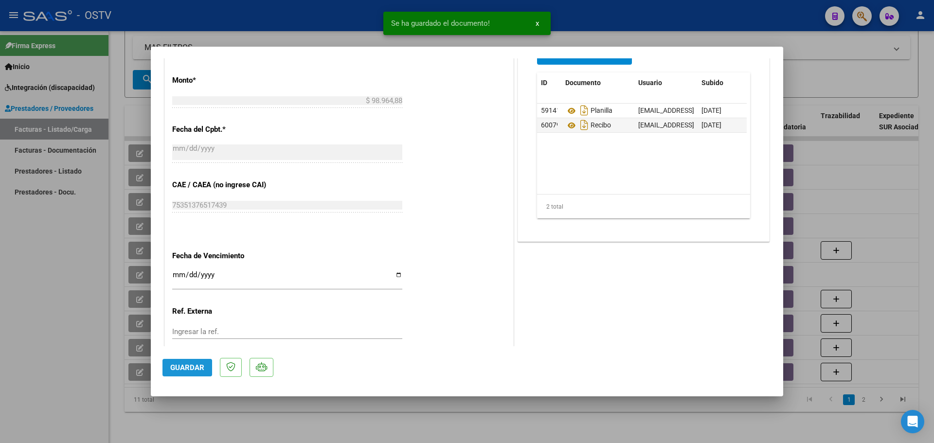
click at [190, 368] on span "Guardar" at bounding box center [187, 367] width 34 height 9
type input "$ 0,00"
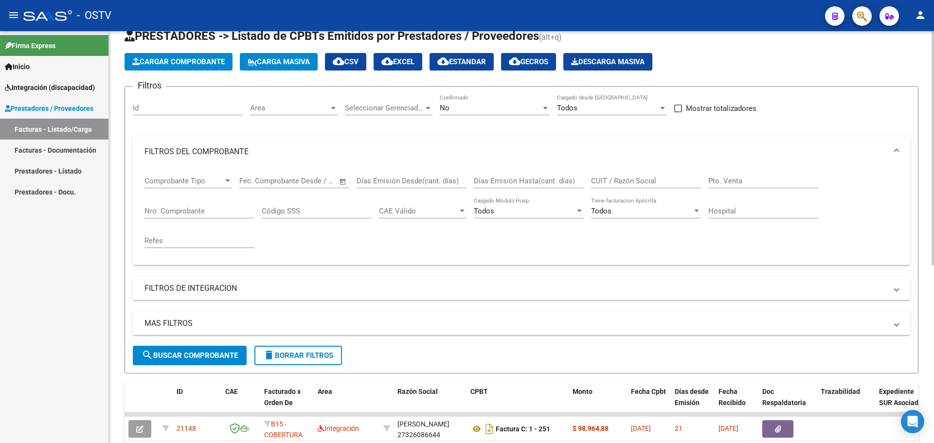
scroll to position [0, 0]
